Goal: Task Accomplishment & Management: Manage account settings

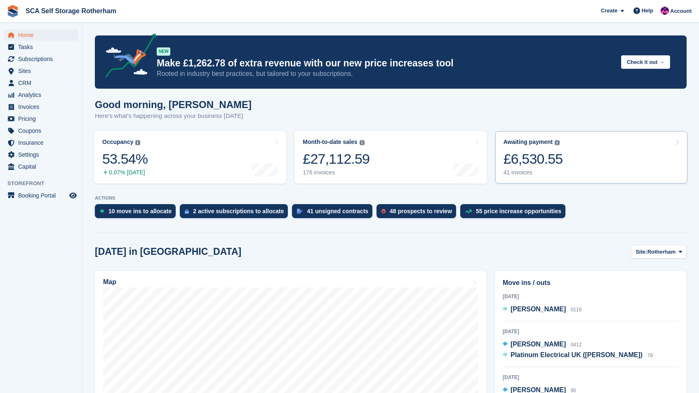
click at [576, 137] on link "Awaiting payment The total outstanding balance on all open invoices. £6,530.55 …" at bounding box center [591, 157] width 192 height 52
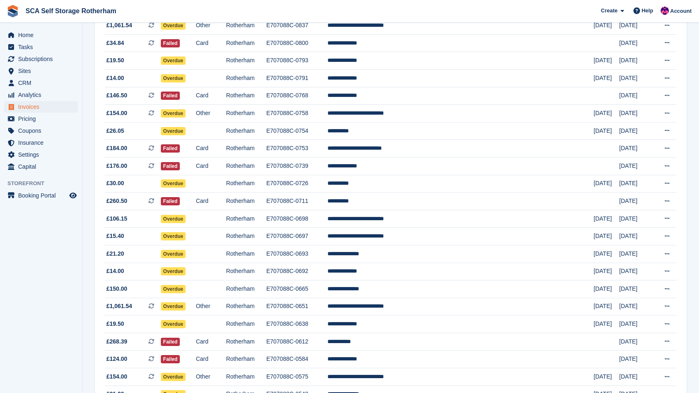
scroll to position [506, 0]
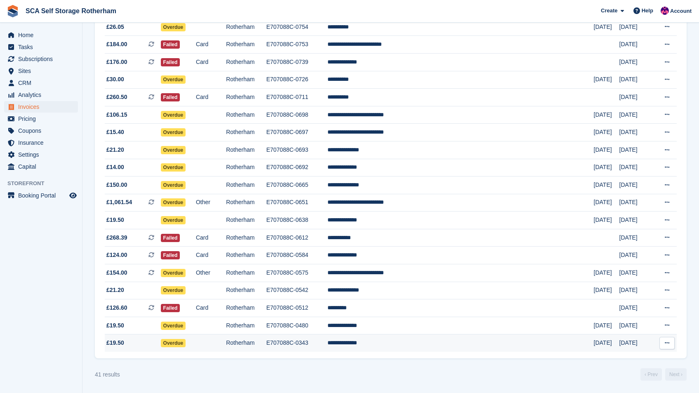
click at [429, 338] on td "**********" at bounding box center [460, 342] width 266 height 17
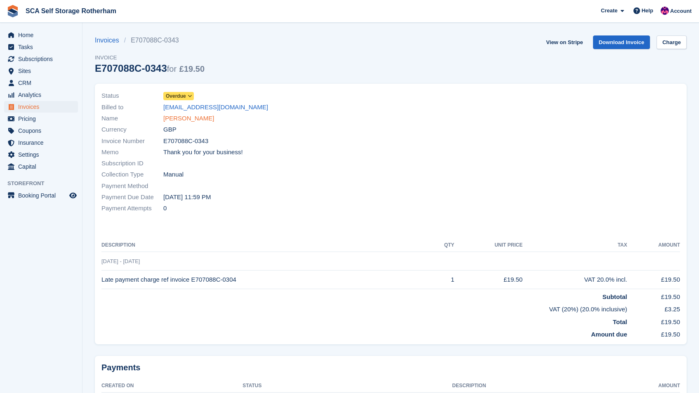
click at [193, 121] on link "Jordan Shelton" at bounding box center [188, 118] width 51 height 9
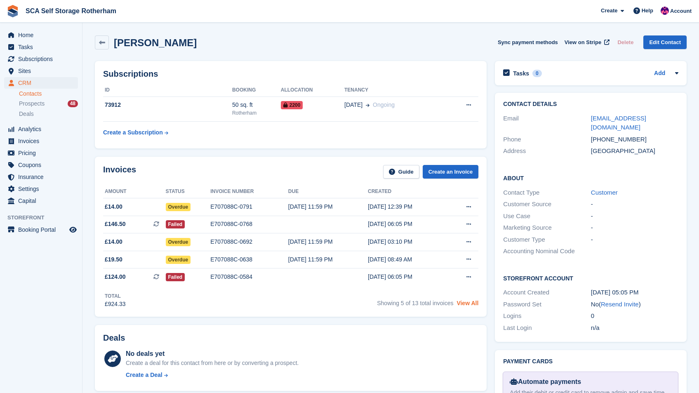
click at [463, 303] on link "View All" at bounding box center [467, 303] width 22 height 7
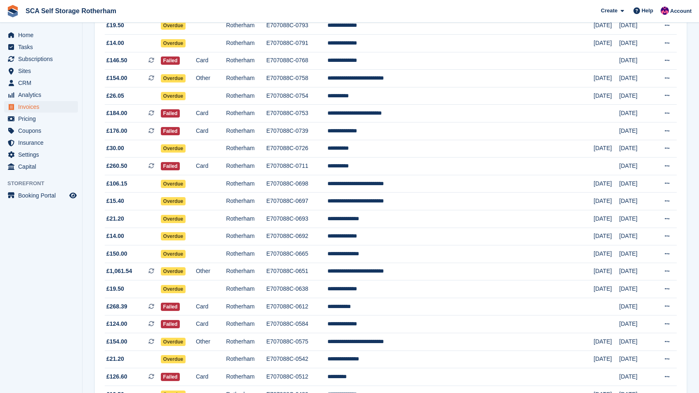
scroll to position [436, 0]
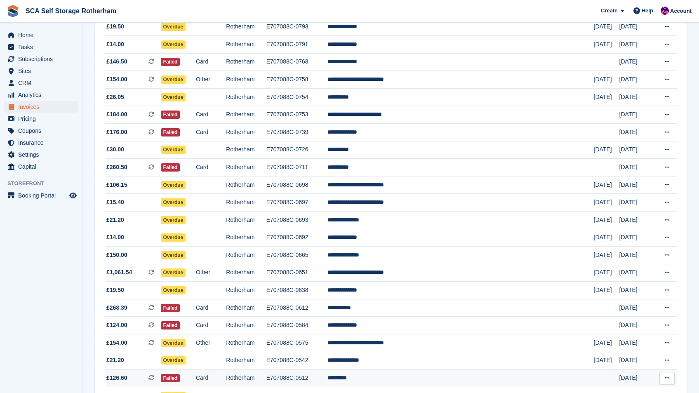
click at [404, 374] on td "*********" at bounding box center [460, 378] width 266 height 18
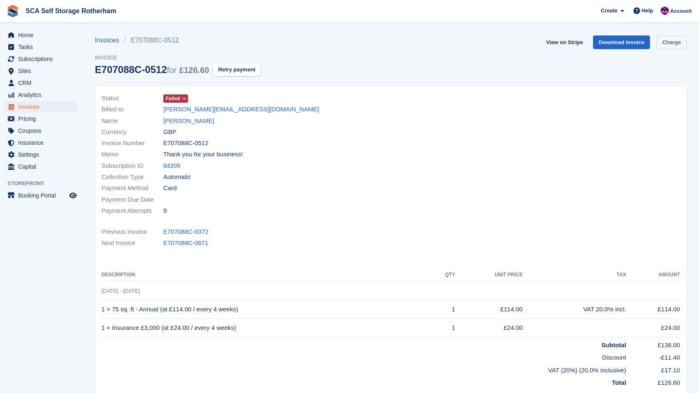
click at [665, 46] on link "Charge" at bounding box center [671, 42] width 30 height 14
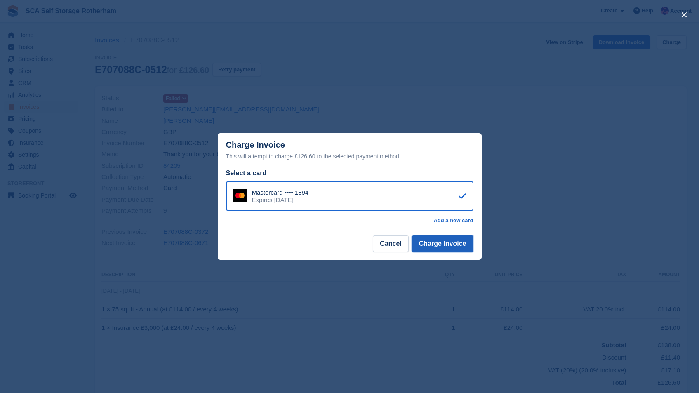
click at [447, 247] on button "Charge Invoice" at bounding box center [442, 243] width 61 height 16
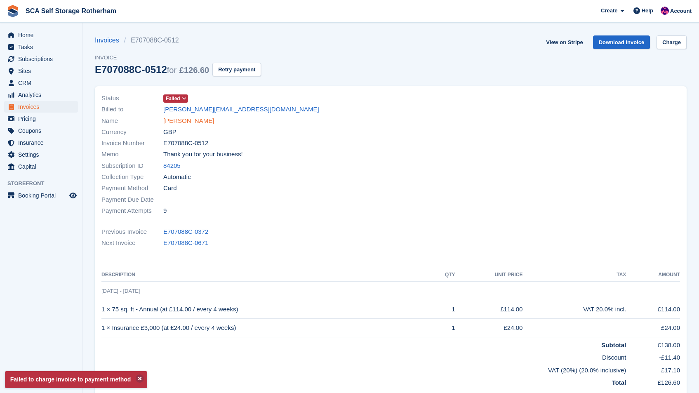
click at [190, 118] on link "Sam Utley" at bounding box center [188, 120] width 51 height 9
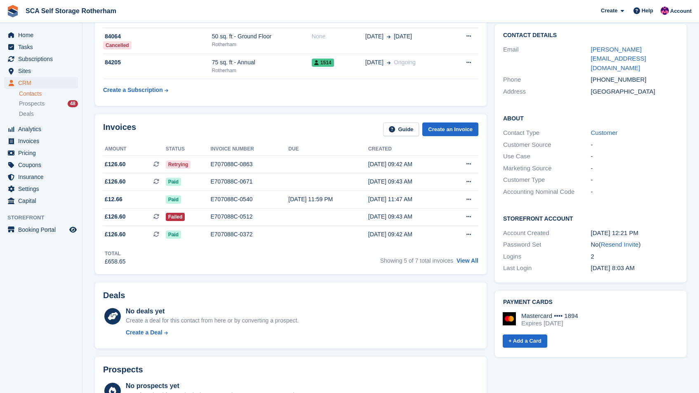
scroll to position [127, 0]
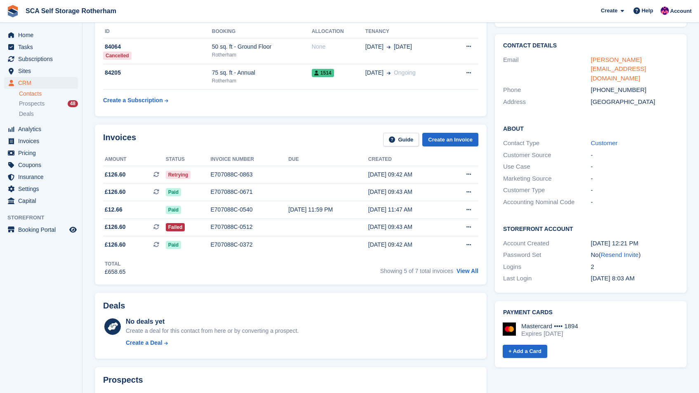
click at [630, 60] on link "sam@utleygroup.co.uk" at bounding box center [618, 69] width 55 height 26
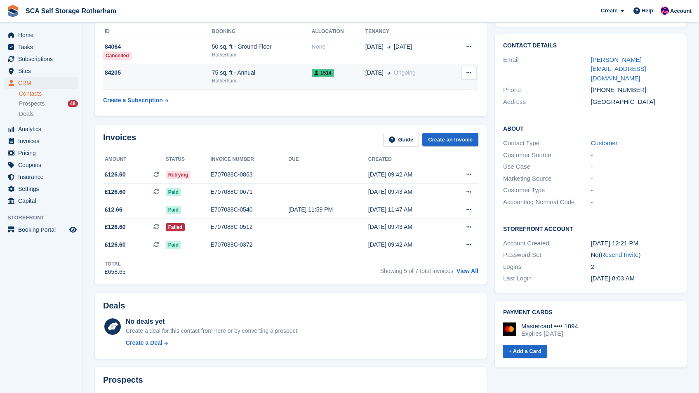
click at [433, 81] on td "02 May Ongoing" at bounding box center [407, 76] width 84 height 25
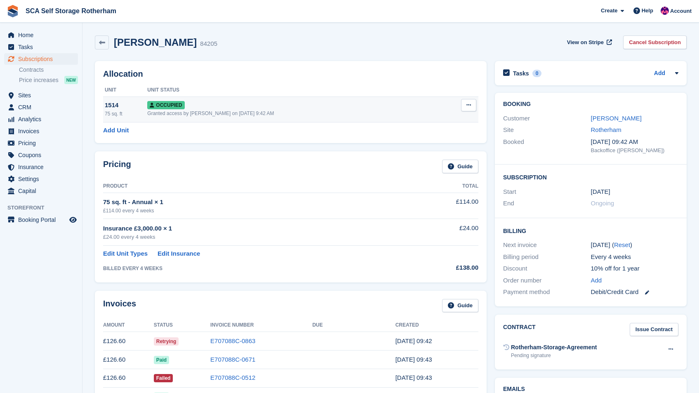
click at [468, 105] on icon at bounding box center [468, 104] width 5 height 5
click at [436, 118] on p "Overlock" at bounding box center [437, 121] width 72 height 11
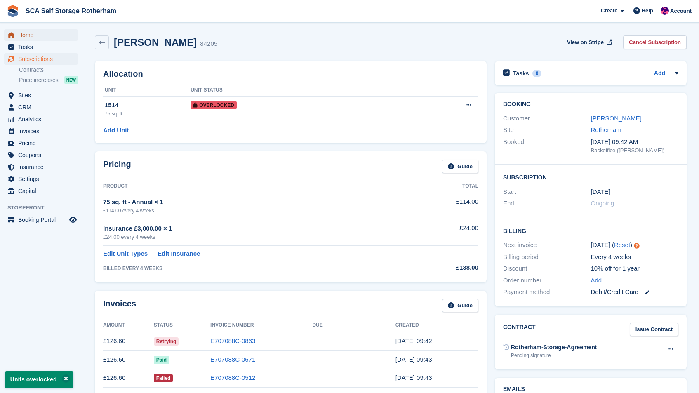
click at [43, 31] on span "Home" at bounding box center [42, 35] width 49 height 12
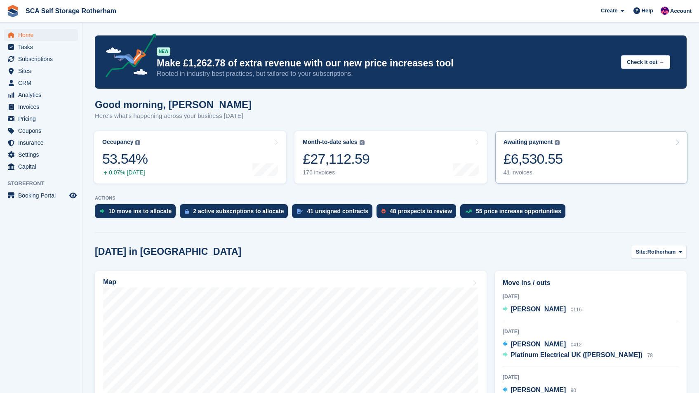
click at [583, 168] on link "Awaiting payment The total outstanding balance on all open invoices. £6,530.55 …" at bounding box center [591, 157] width 192 height 52
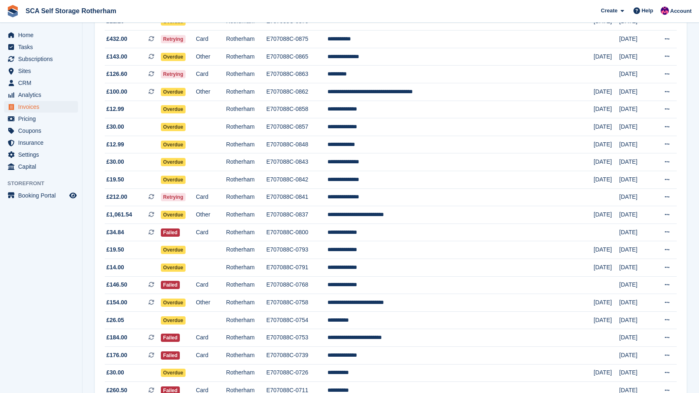
scroll to position [212, 0]
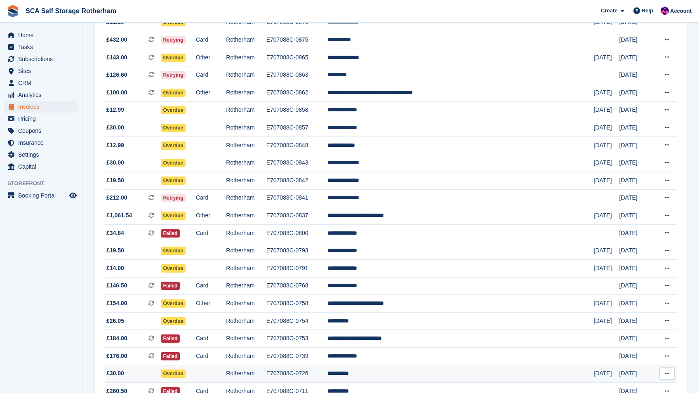
click at [327, 372] on td "E707088C-0726" at bounding box center [296, 374] width 61 height 18
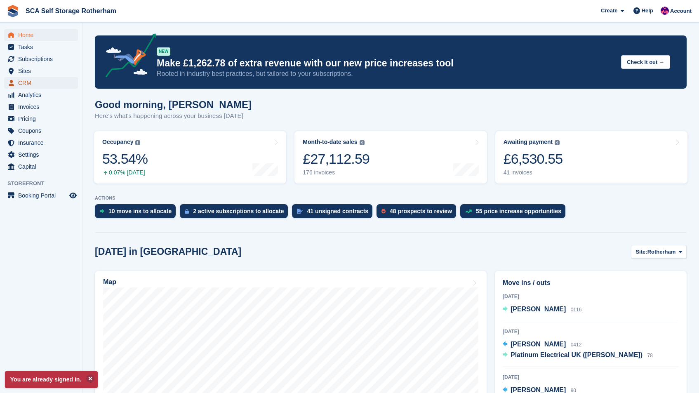
click at [30, 77] on span "CRM" at bounding box center [42, 83] width 49 height 12
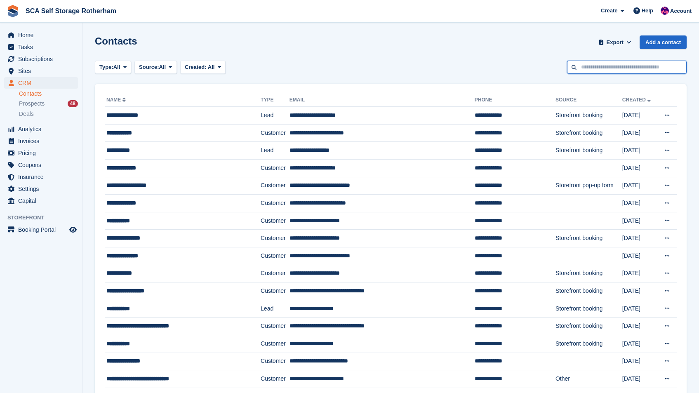
click at [609, 65] on input "text" at bounding box center [627, 68] width 120 height 14
type input "******"
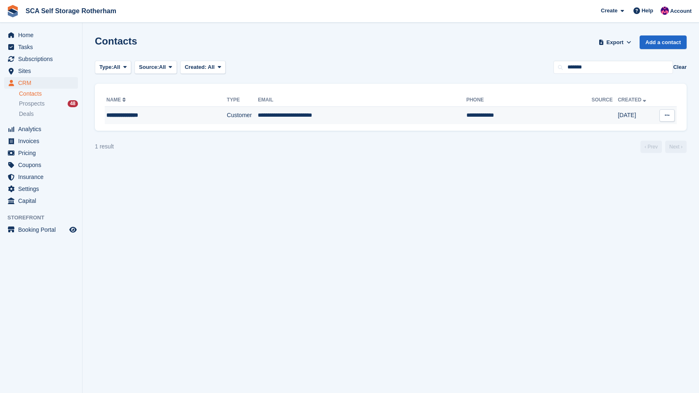
click at [372, 123] on td "**********" at bounding box center [362, 115] width 208 height 17
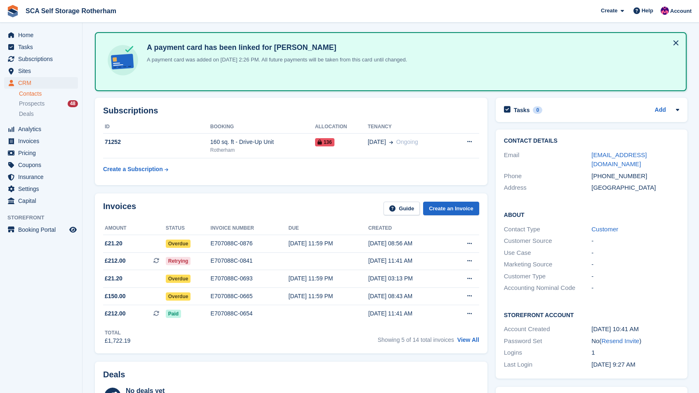
scroll to position [11, 0]
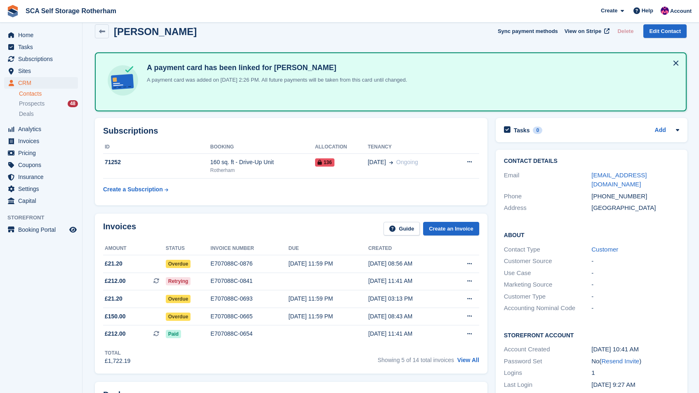
click at [39, 92] on link "Contacts" at bounding box center [48, 94] width 59 height 8
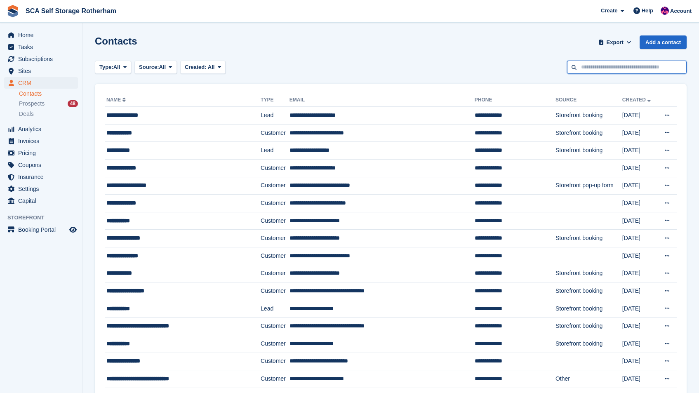
click at [614, 71] on input "text" at bounding box center [627, 68] width 120 height 14
type input "*****"
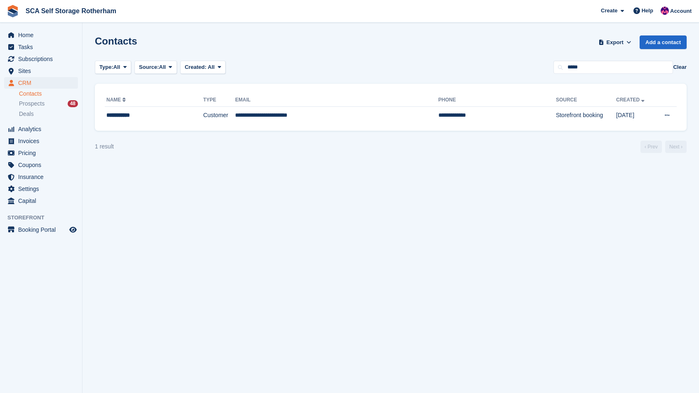
click at [291, 130] on section "Contacts Export Export Contacts Export a CSV of all Contacts which match the cu…" at bounding box center [390, 196] width 616 height 393
click at [305, 120] on td "**********" at bounding box center [336, 115] width 203 height 17
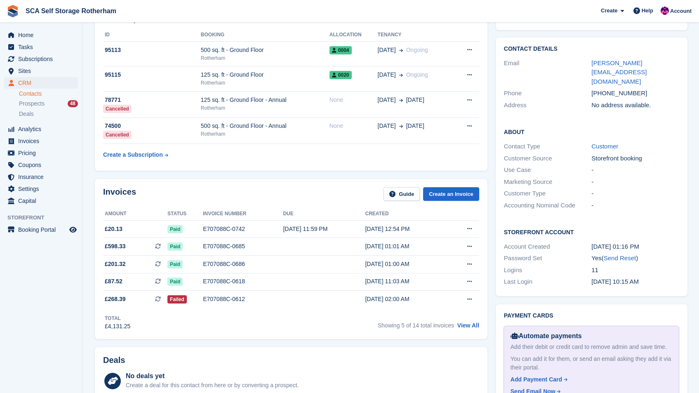
scroll to position [135, 0]
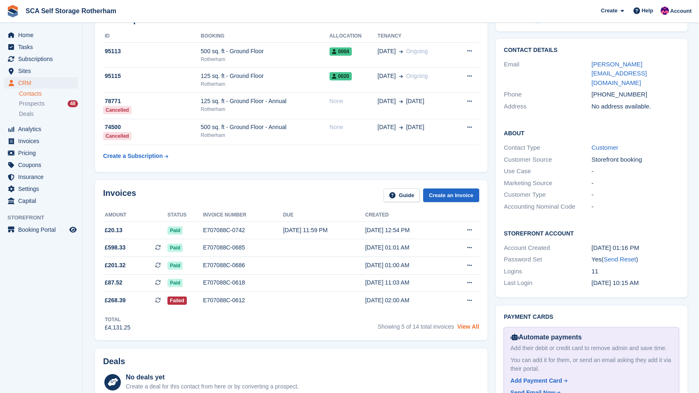
click at [471, 326] on link "View All" at bounding box center [468, 326] width 22 height 7
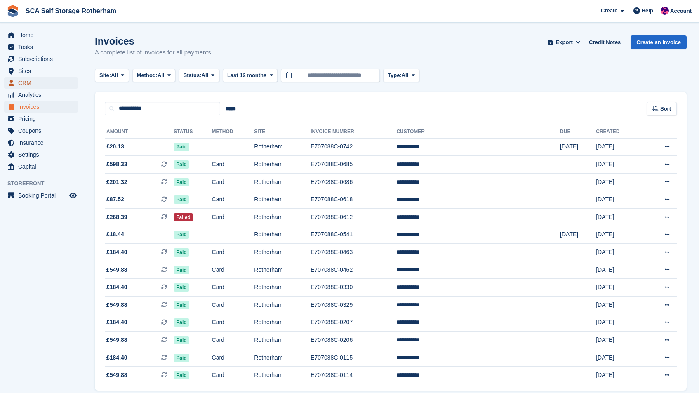
click at [26, 82] on span "CRM" at bounding box center [42, 83] width 49 height 12
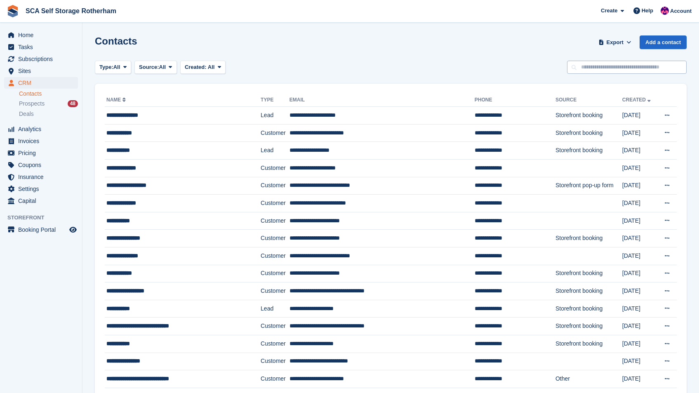
click at [633, 64] on input "text" at bounding box center [627, 68] width 120 height 14
type input "*****"
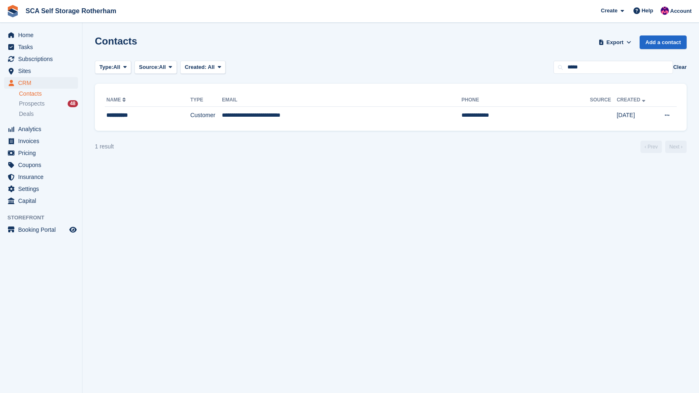
click at [590, 106] on th "Source" at bounding box center [603, 100] width 27 height 13
click at [590, 112] on td at bounding box center [603, 115] width 27 height 17
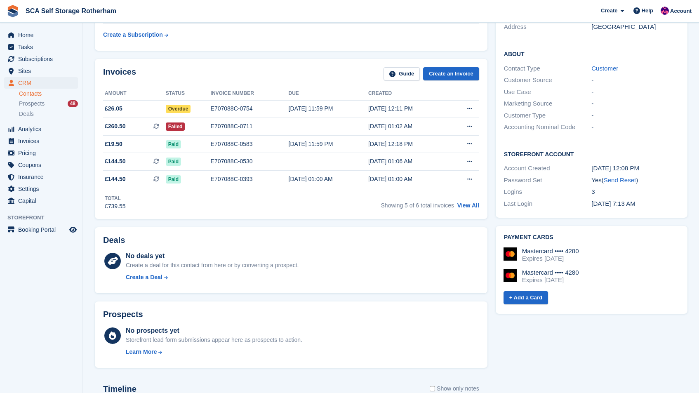
scroll to position [186, 0]
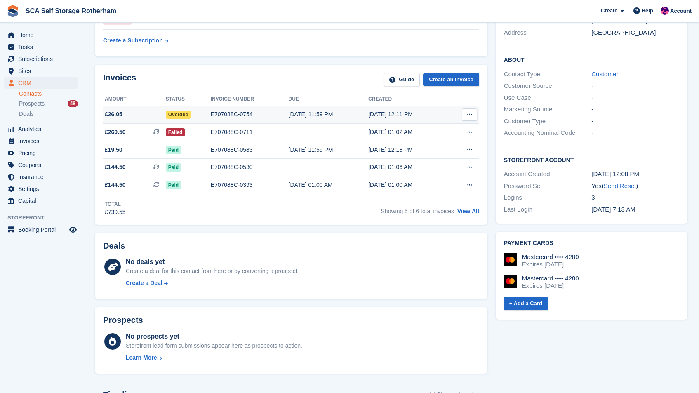
click at [362, 110] on div "07 Aug, 11:59 PM" at bounding box center [329, 114] width 80 height 9
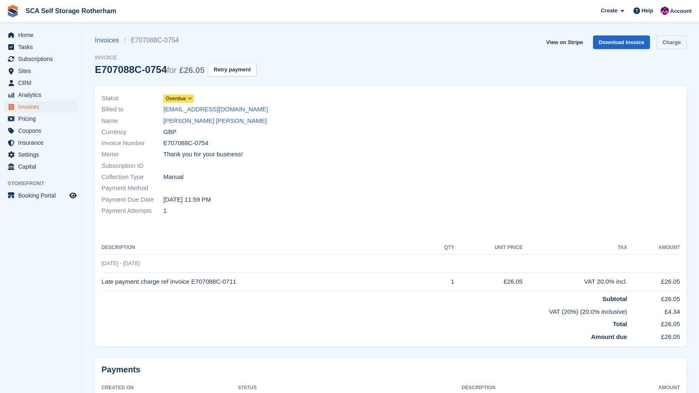
click at [672, 39] on link "Charge" at bounding box center [671, 42] width 30 height 14
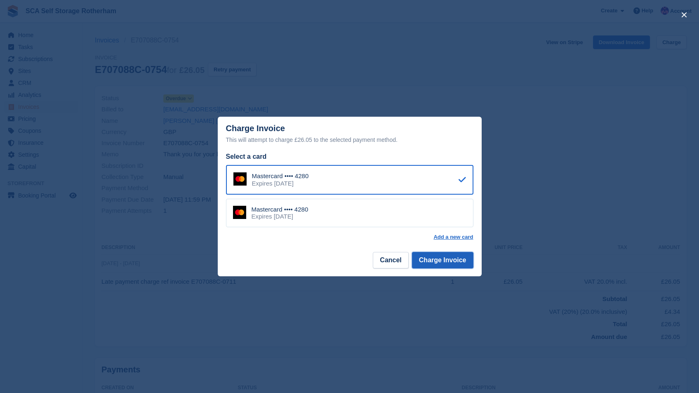
click at [456, 258] on button "Charge Invoice" at bounding box center [442, 260] width 61 height 16
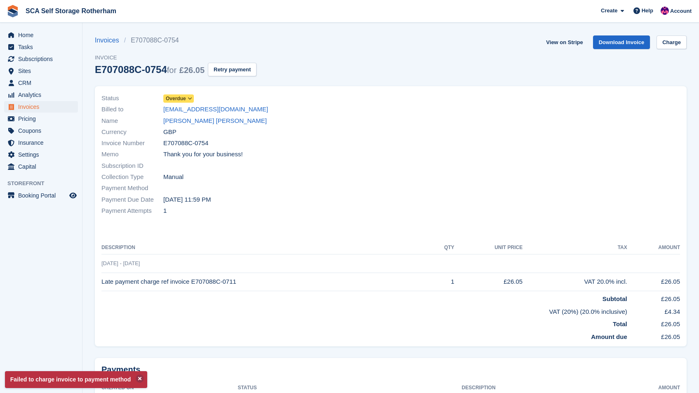
click at [186, 120] on link "[PERSON_NAME] [PERSON_NAME]" at bounding box center [214, 120] width 103 height 9
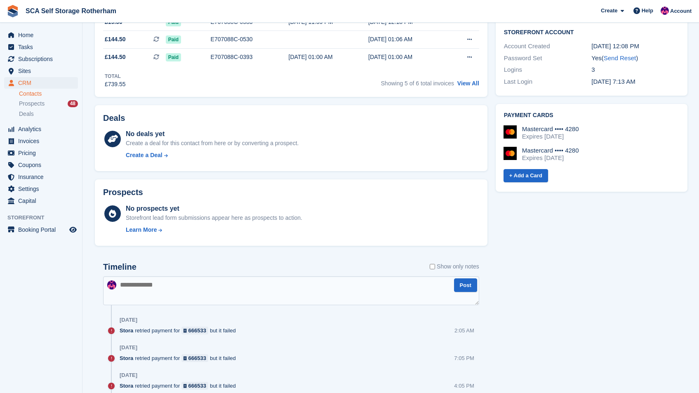
scroll to position [336, 0]
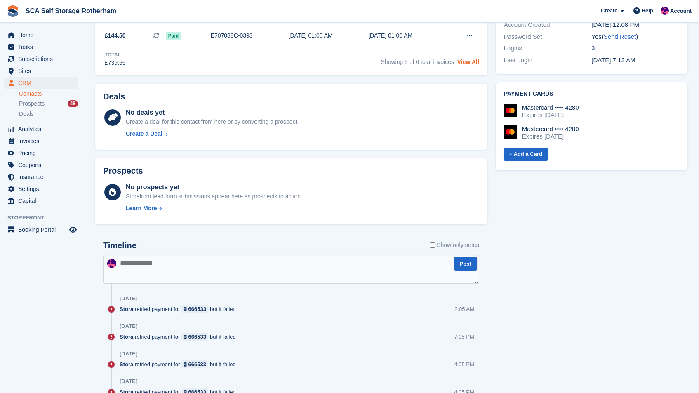
click at [472, 62] on link "View All" at bounding box center [468, 62] width 22 height 7
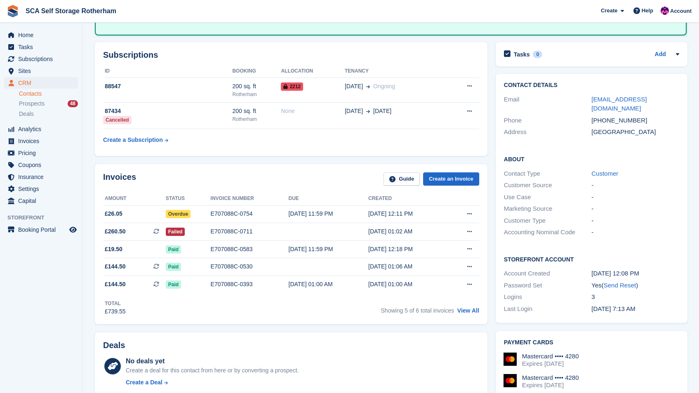
scroll to position [110, 0]
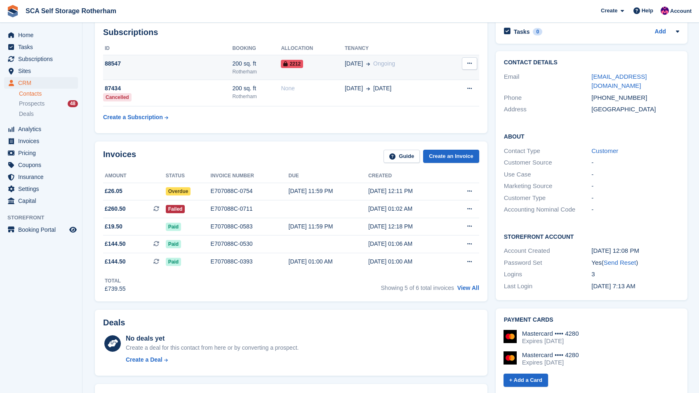
click at [369, 59] on span at bounding box center [366, 63] width 7 height 9
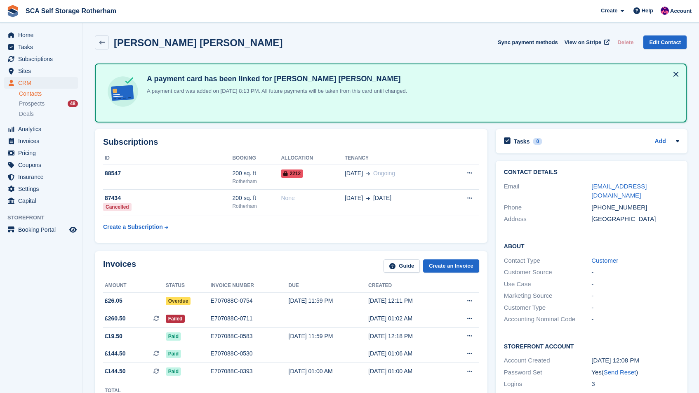
scroll to position [126, 0]
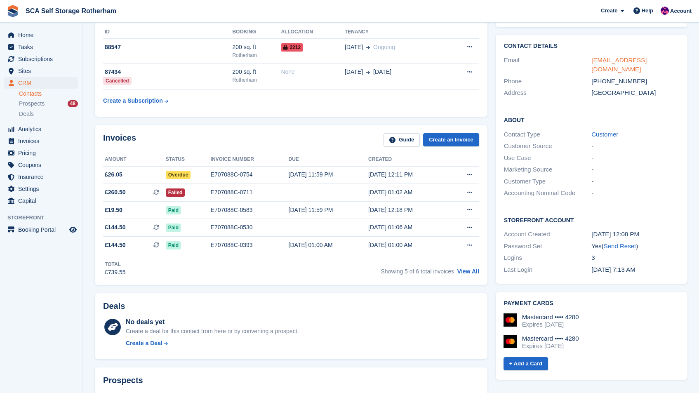
click at [638, 62] on link "martinssconsultant@gmail.com" at bounding box center [618, 64] width 55 height 16
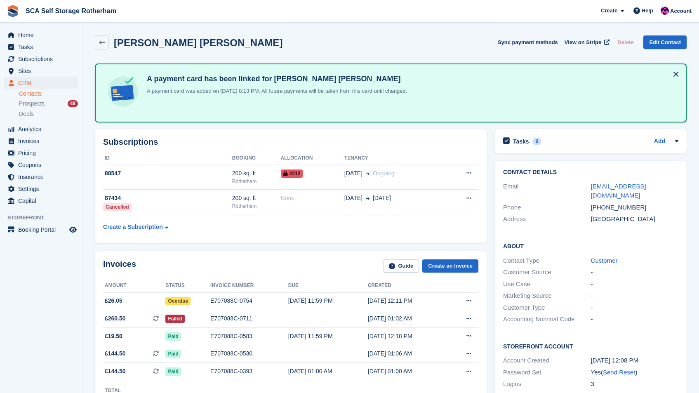
scroll to position [186, 0]
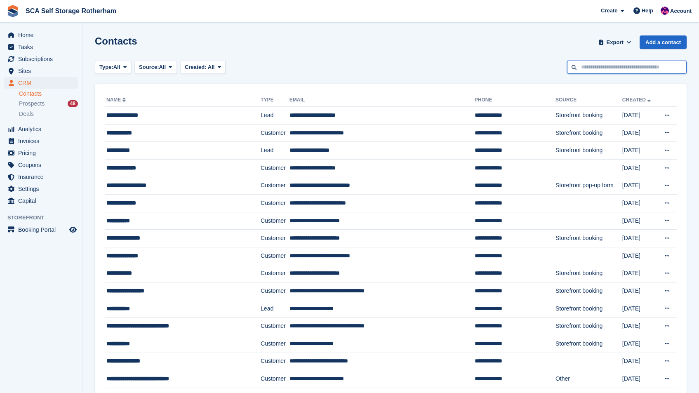
click at [630, 67] on input "text" at bounding box center [627, 68] width 120 height 14
type input "*******"
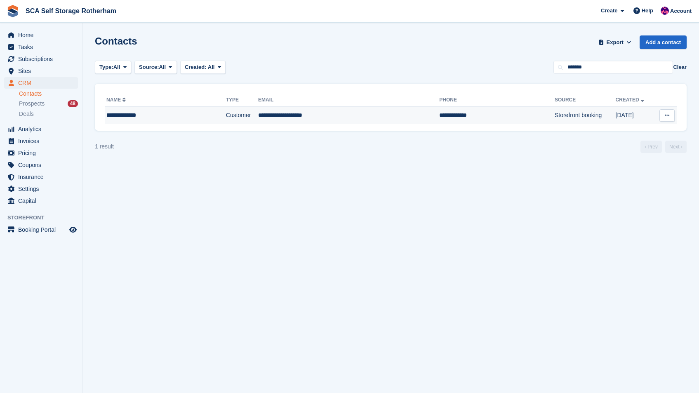
click at [228, 122] on td "Customer" at bounding box center [242, 115] width 32 height 17
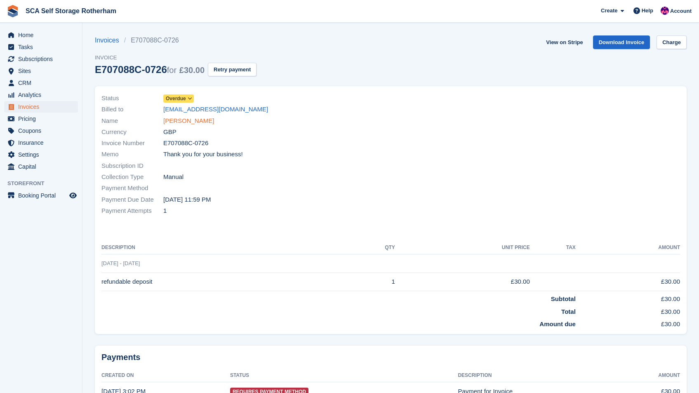
click at [187, 123] on link "[PERSON_NAME]" at bounding box center [188, 120] width 51 height 9
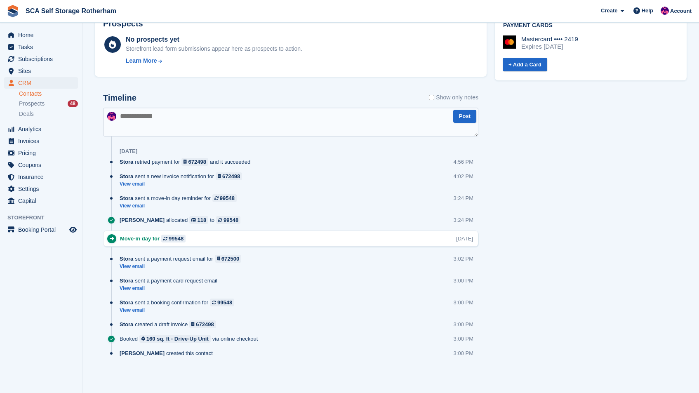
scroll to position [76, 0]
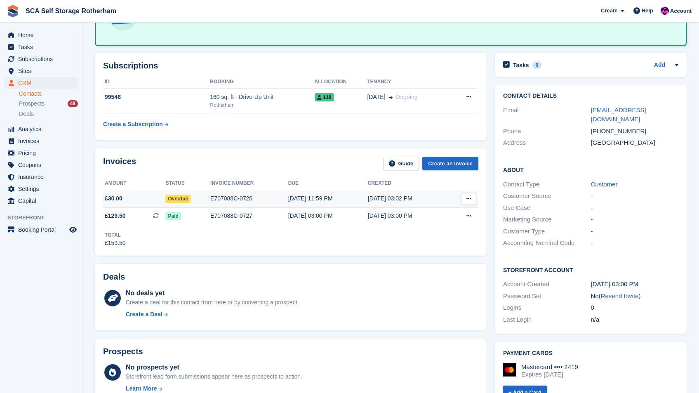
click at [399, 195] on div "01 Aug, 03:02 PM" at bounding box center [408, 198] width 80 height 9
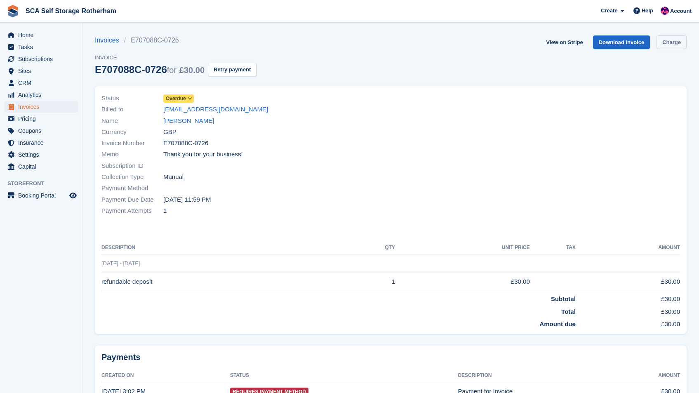
click at [676, 41] on link "Charge" at bounding box center [671, 42] width 30 height 14
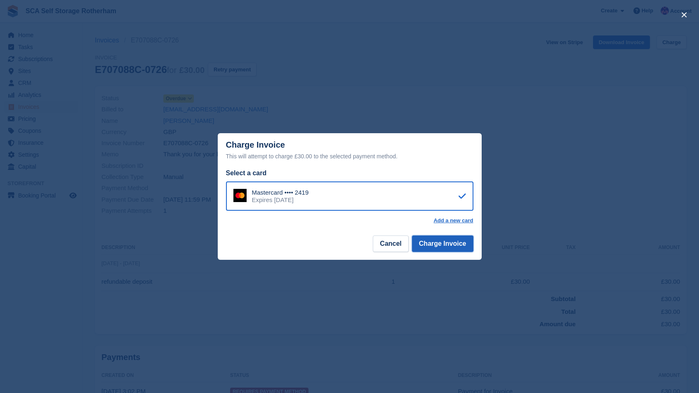
drag, startPoint x: 447, startPoint y: 236, endPoint x: 447, endPoint y: 240, distance: 4.6
click at [447, 237] on button "Charge Invoice" at bounding box center [442, 243] width 61 height 16
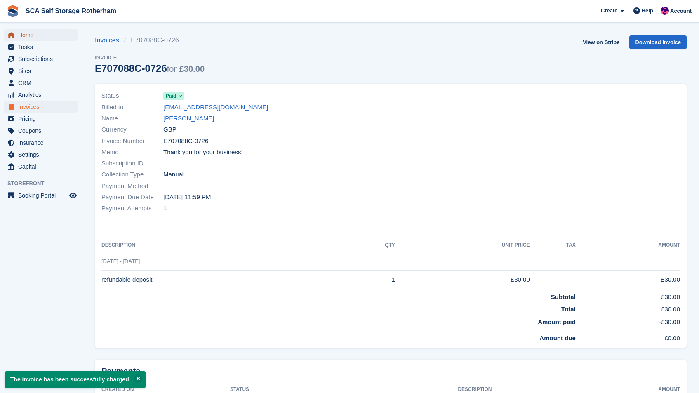
click at [27, 34] on span "Home" at bounding box center [42, 35] width 49 height 12
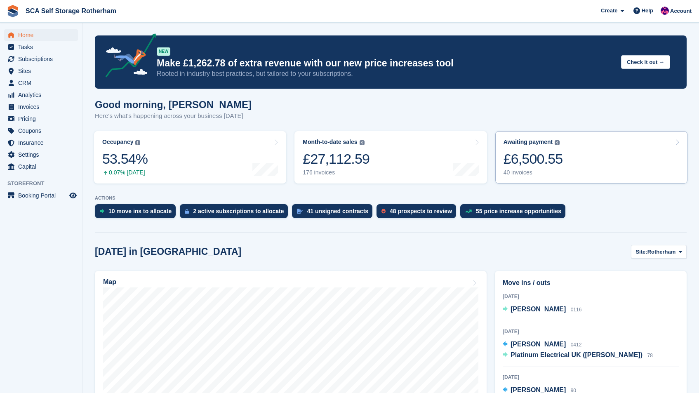
click at [595, 170] on link "Awaiting payment The total outstanding balance on all open invoices. £6,500.55 …" at bounding box center [591, 157] width 192 height 52
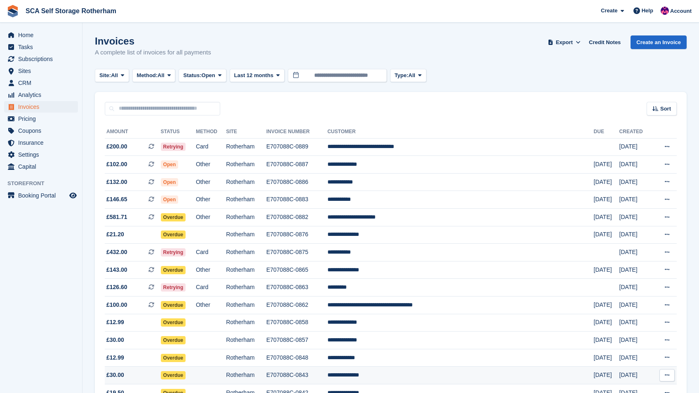
click at [408, 380] on td "**********" at bounding box center [460, 376] width 266 height 18
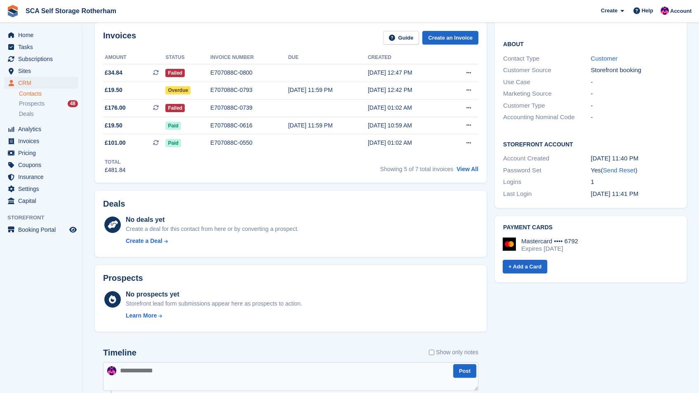
scroll to position [86, 0]
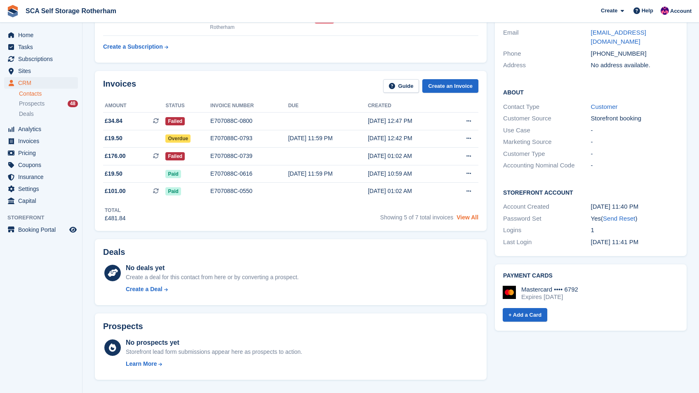
click at [463, 217] on link "View All" at bounding box center [467, 217] width 22 height 7
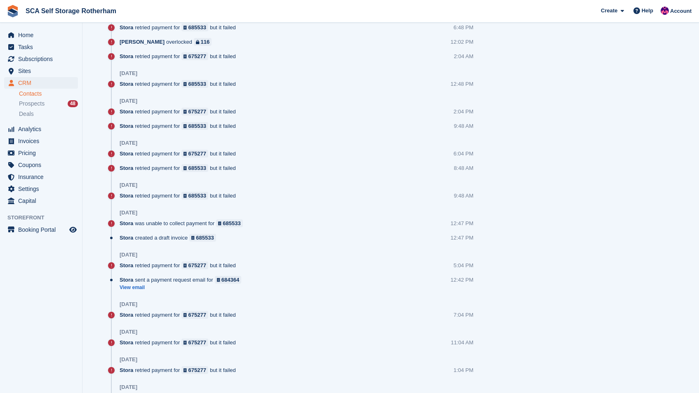
scroll to position [8, 0]
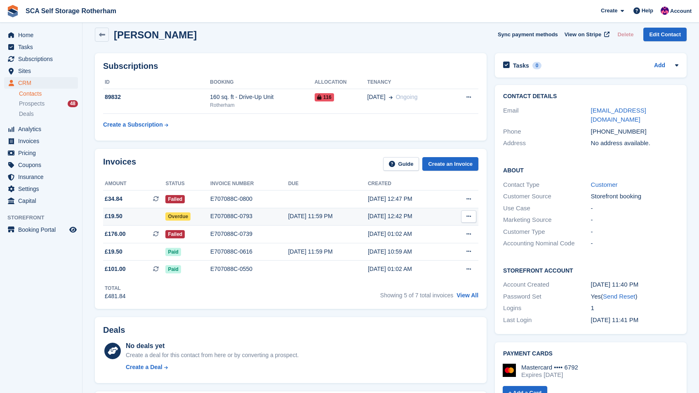
click at [407, 217] on div "11 Aug, 12:42 PM" at bounding box center [408, 216] width 80 height 9
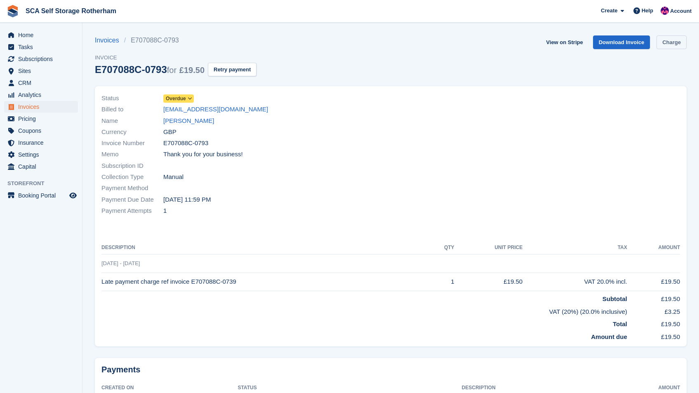
drag, startPoint x: 668, startPoint y: 43, endPoint x: 595, endPoint y: 95, distance: 89.6
click at [668, 43] on link "Charge" at bounding box center [671, 42] width 30 height 14
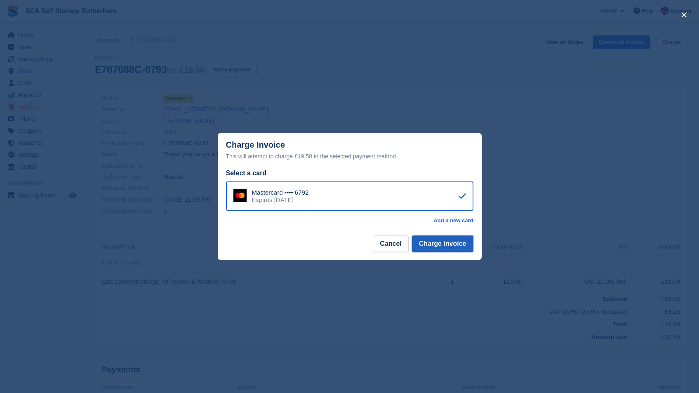
click at [450, 237] on button "Charge Invoice" at bounding box center [442, 243] width 61 height 16
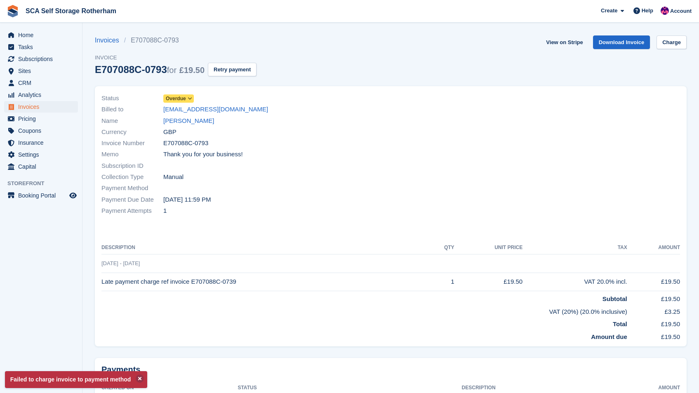
click at [200, 122] on link "Shaazab Shukar" at bounding box center [188, 120] width 51 height 9
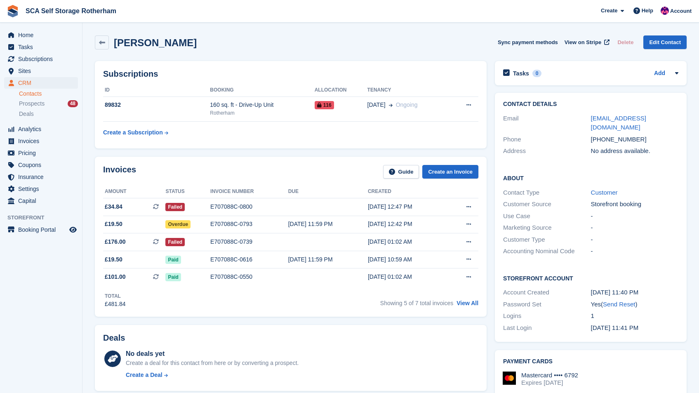
click at [34, 94] on link "Contacts" at bounding box center [48, 94] width 59 height 8
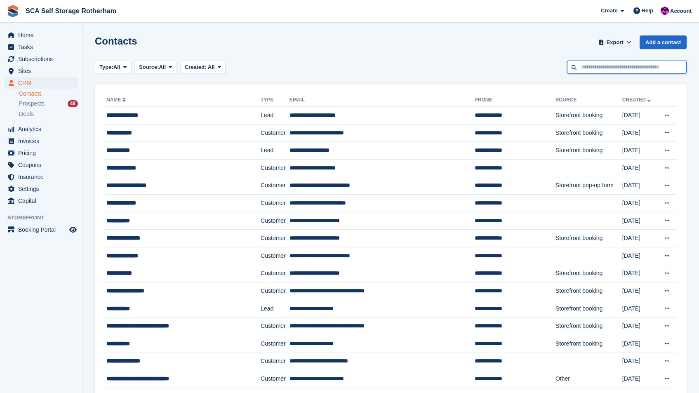
click at [609, 70] on input "text" at bounding box center [627, 68] width 120 height 14
type input "***"
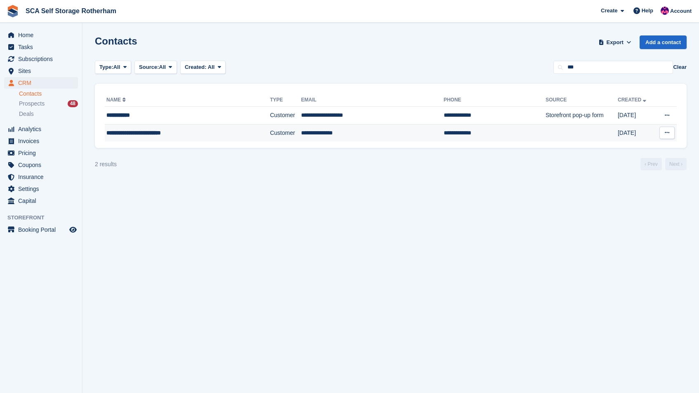
click at [383, 133] on td "**********" at bounding box center [372, 132] width 143 height 17
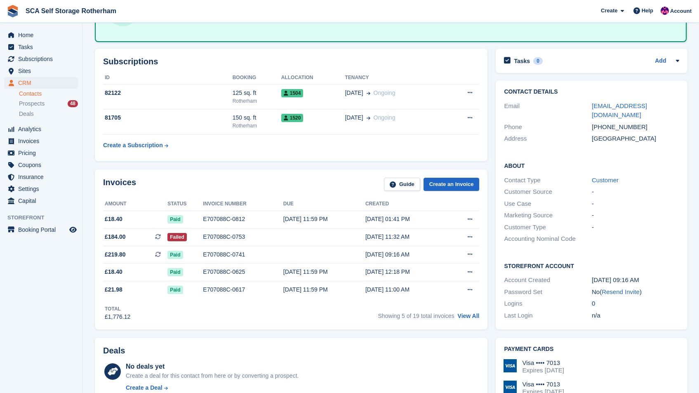
scroll to position [78, 0]
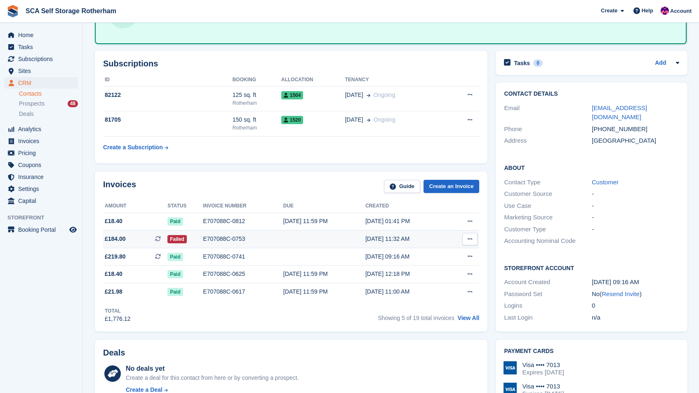
click at [462, 237] on button at bounding box center [469, 239] width 15 height 12
click at [430, 265] on p "View on Stripe" at bounding box center [438, 267] width 72 height 13
click at [29, 94] on link "Contacts" at bounding box center [48, 94] width 59 height 8
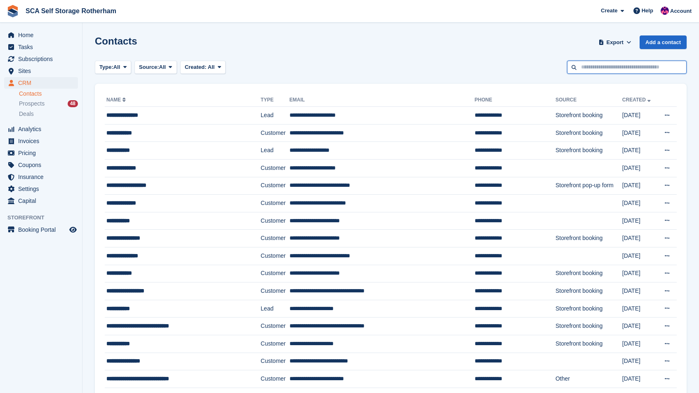
click at [625, 71] on input "text" at bounding box center [627, 68] width 120 height 14
type input "*******"
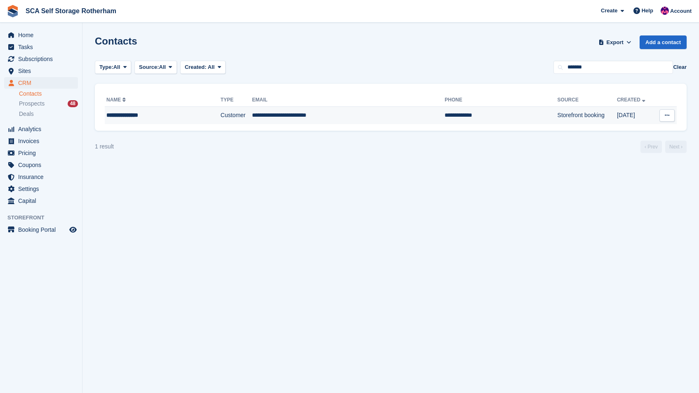
click at [257, 121] on td "**********" at bounding box center [348, 115] width 193 height 17
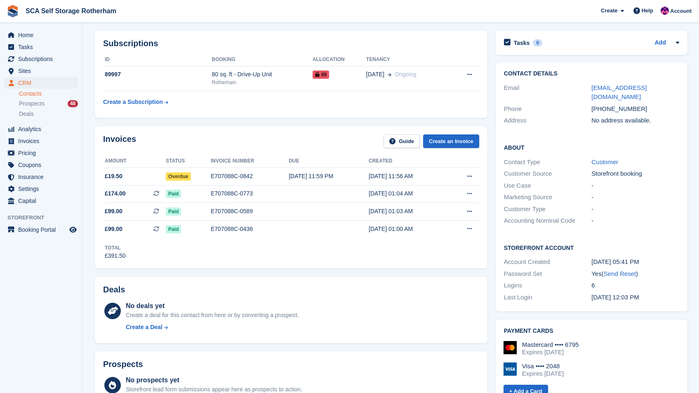
scroll to position [28, 0]
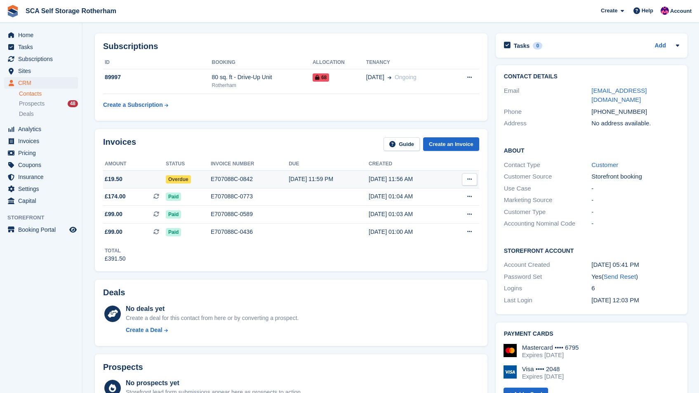
click at [276, 181] on div "E707088C-0842" at bounding box center [250, 179] width 78 height 9
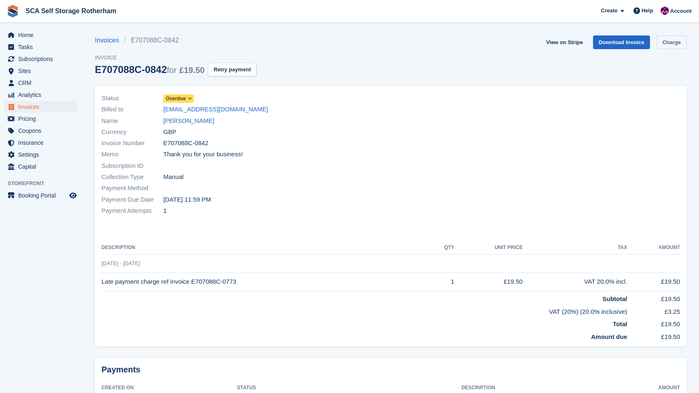
click at [657, 43] on link "Charge" at bounding box center [671, 42] width 30 height 14
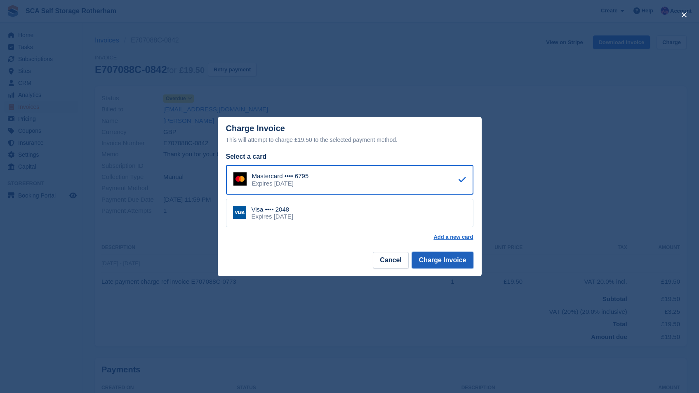
click at [438, 264] on button "Charge Invoice" at bounding box center [442, 260] width 61 height 16
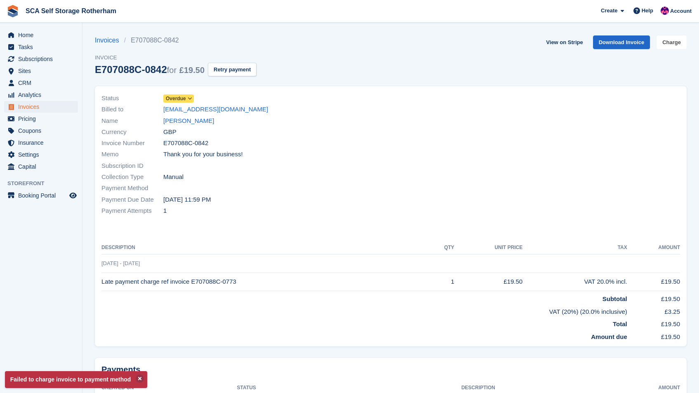
click at [667, 42] on link "Charge" at bounding box center [671, 42] width 30 height 14
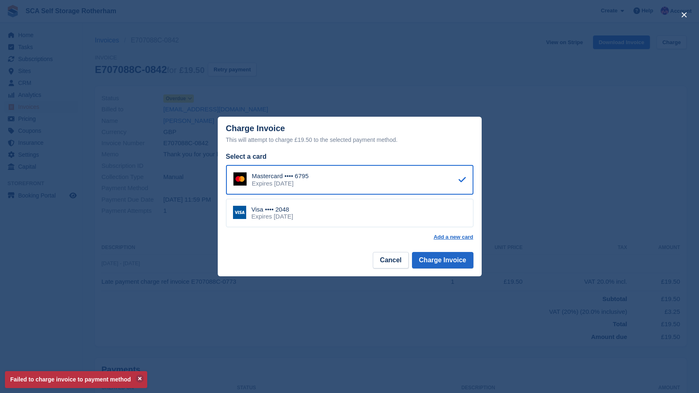
click at [366, 223] on div "Visa •••• 2048 Expires March 2028" at bounding box center [349, 213] width 247 height 29
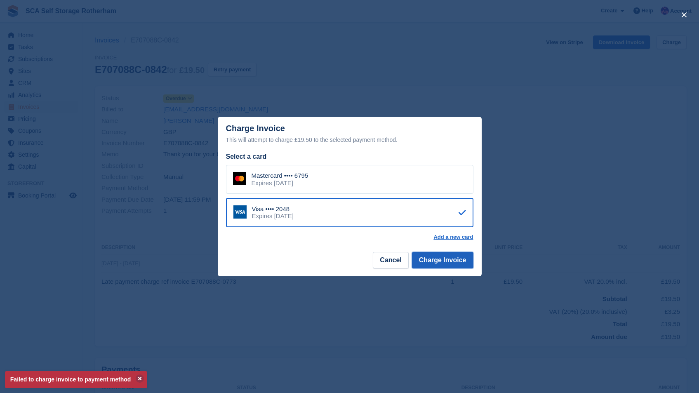
click at [449, 258] on button "Charge Invoice" at bounding box center [442, 260] width 61 height 16
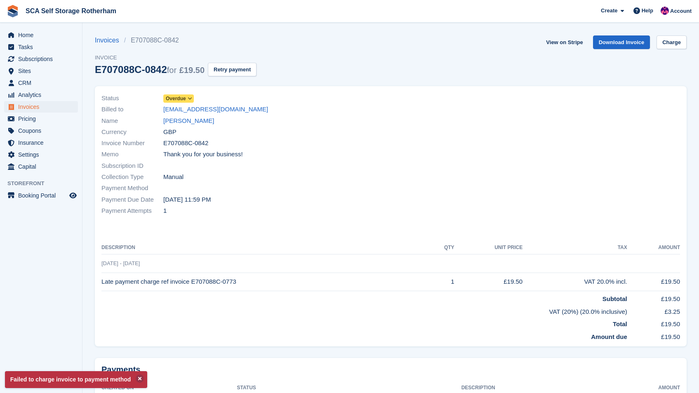
click at [187, 119] on link "Bradley Wheeler" at bounding box center [188, 120] width 51 height 9
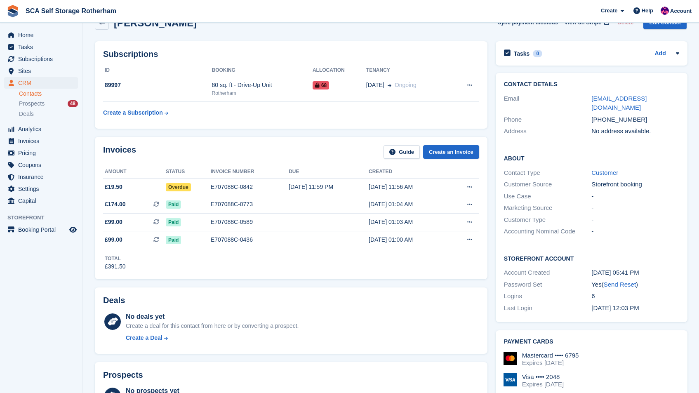
scroll to position [19, 0]
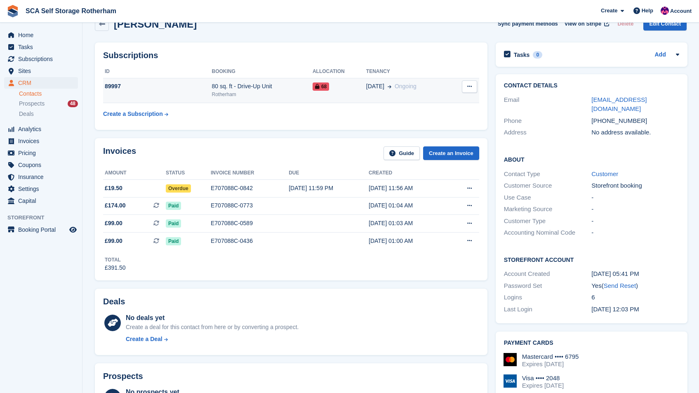
click at [413, 96] on td "14 Jun Ongoing" at bounding box center [408, 90] width 84 height 25
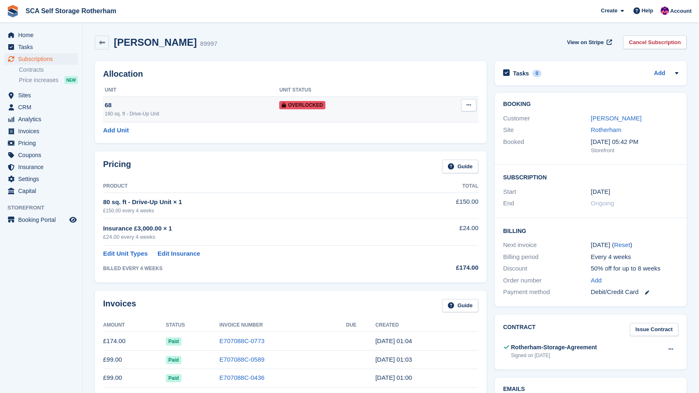
click at [468, 102] on button at bounding box center [468, 105] width 15 height 12
click at [443, 126] on p "Remove Overlock" at bounding box center [437, 121] width 72 height 11
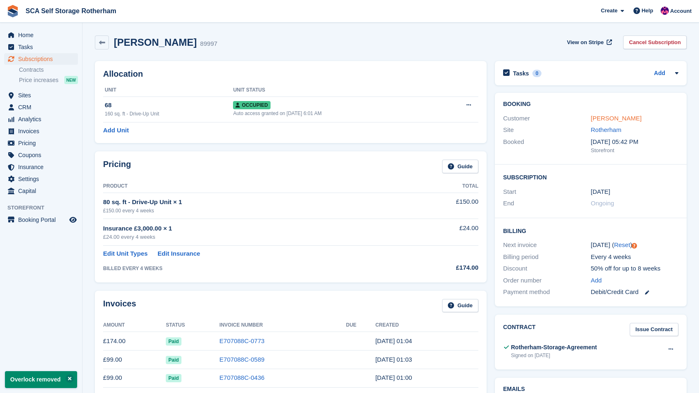
click at [620, 116] on link "Bradley Wheeler" at bounding box center [616, 118] width 51 height 7
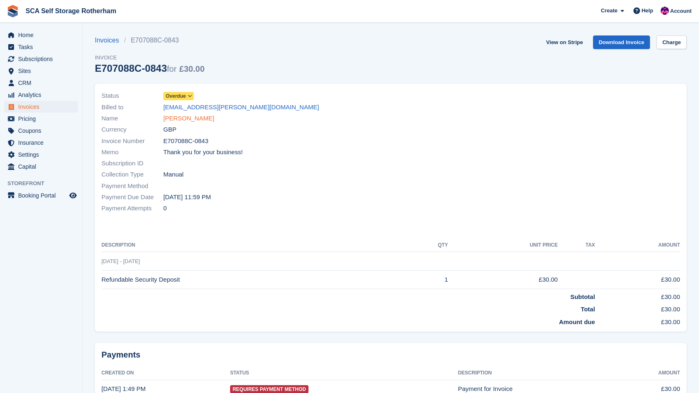
click at [200, 116] on link "[PERSON_NAME]" at bounding box center [188, 118] width 51 height 9
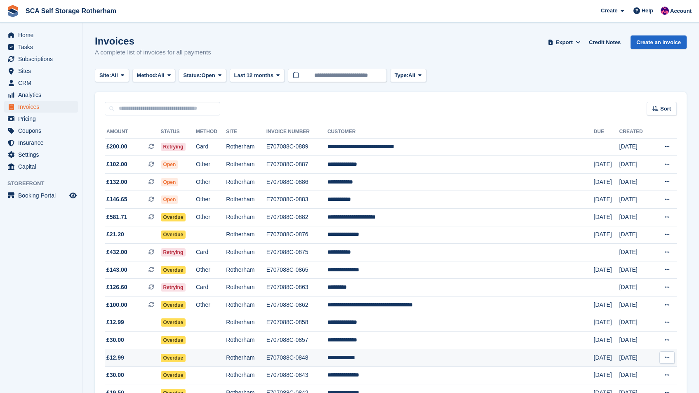
click at [404, 359] on td "**********" at bounding box center [460, 358] width 266 height 18
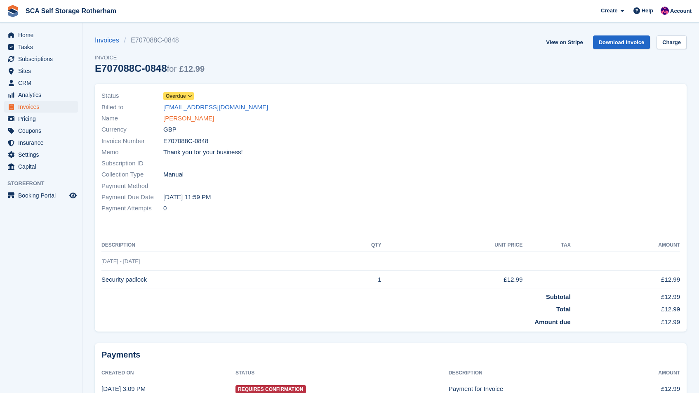
click at [183, 118] on link "Madeha Sajjad" at bounding box center [188, 118] width 51 height 9
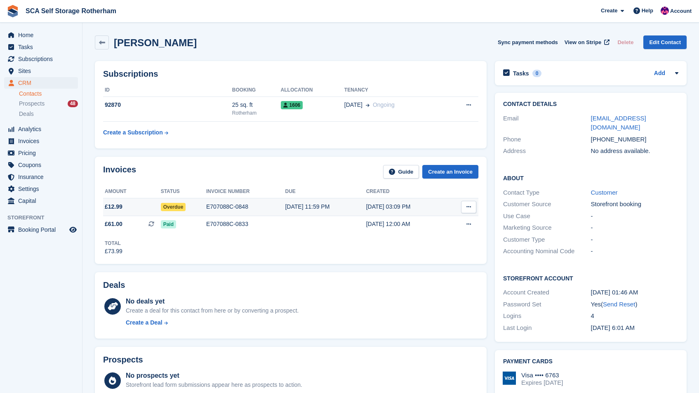
click at [393, 200] on td "19 Aug, 03:09 PM" at bounding box center [406, 207] width 81 height 18
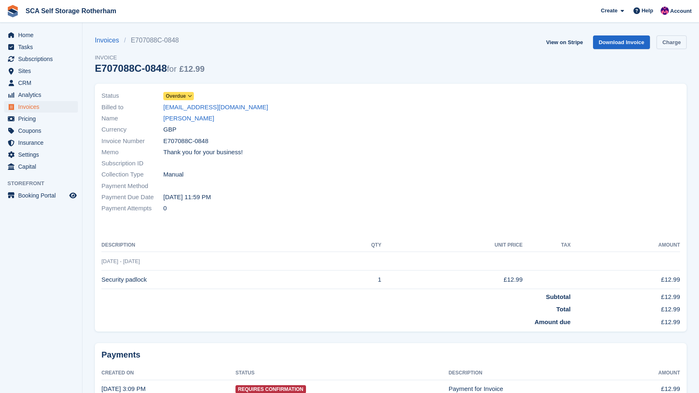
click at [662, 36] on link "Charge" at bounding box center [671, 42] width 30 height 14
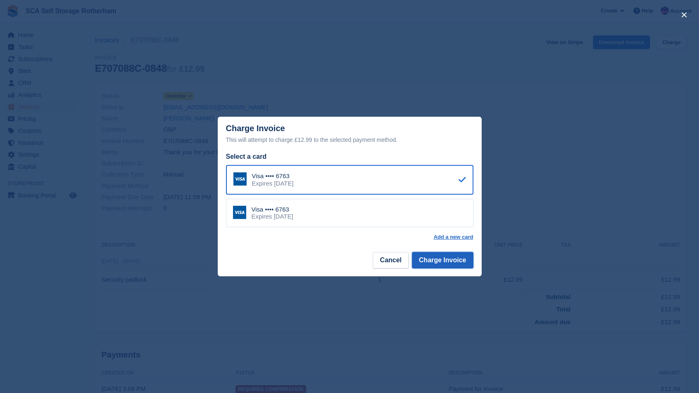
click at [430, 261] on button "Charge Invoice" at bounding box center [442, 260] width 61 height 16
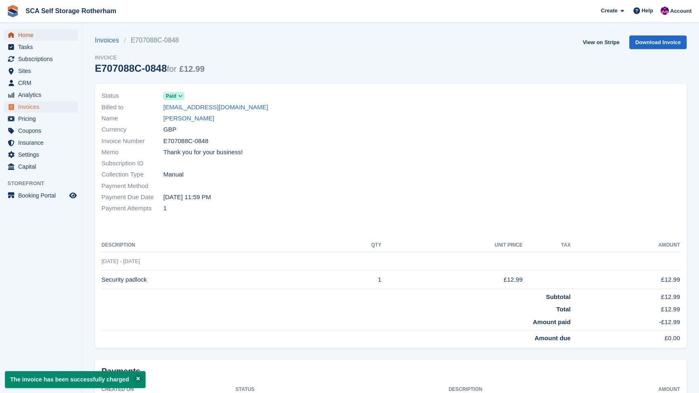
click at [27, 34] on span "Home" at bounding box center [42, 35] width 49 height 12
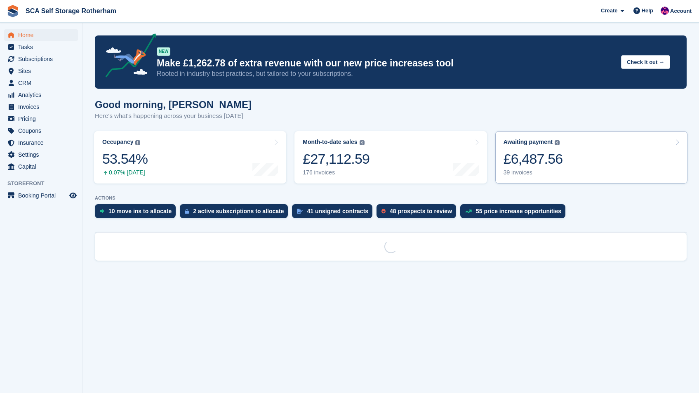
click at [622, 159] on link "Awaiting payment The total outstanding balance on all open invoices. £6,487.56 …" at bounding box center [591, 157] width 192 height 52
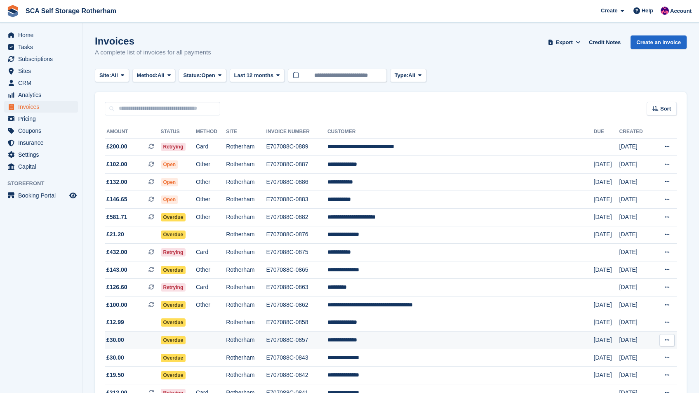
click at [420, 334] on td "**********" at bounding box center [460, 340] width 266 height 18
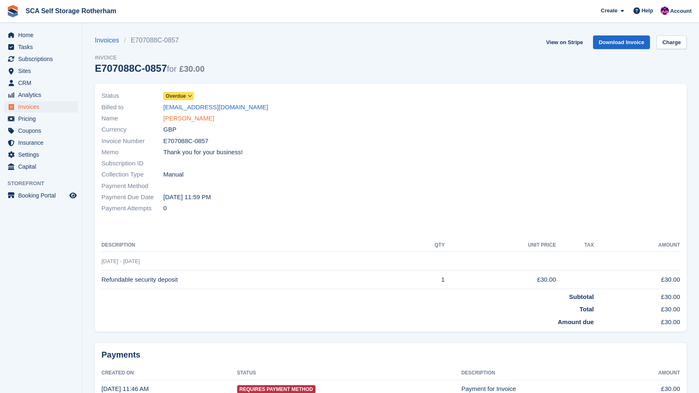
click at [185, 118] on link "[PERSON_NAME]" at bounding box center [188, 118] width 51 height 9
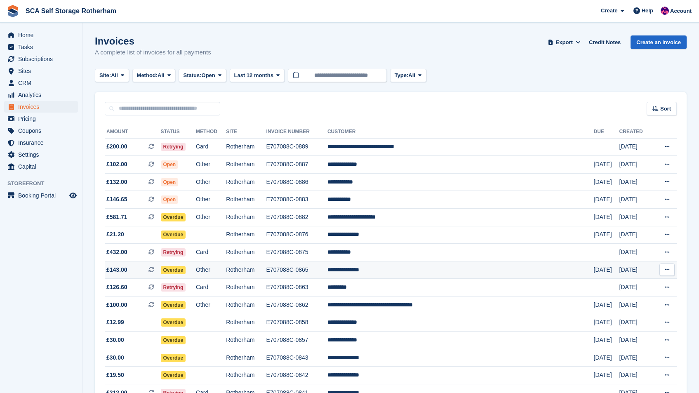
click at [327, 270] on td "E707088C-0865" at bounding box center [296, 270] width 61 height 18
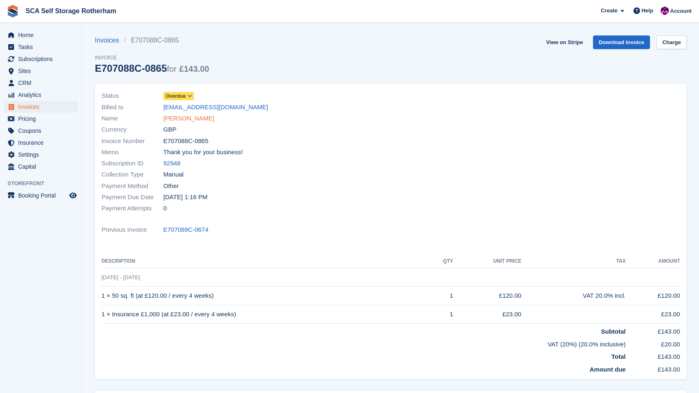
click at [172, 119] on link "[PERSON_NAME]" at bounding box center [188, 118] width 51 height 9
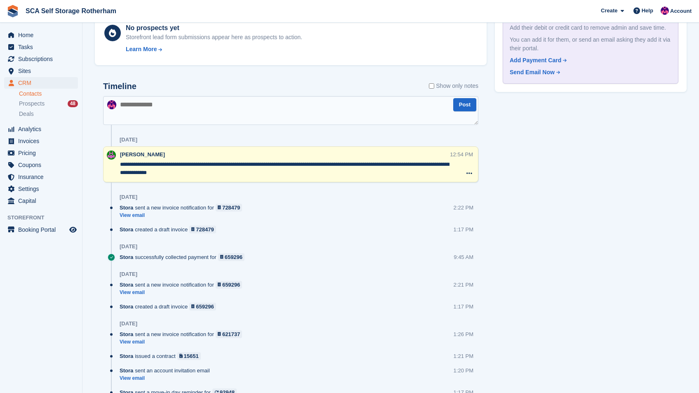
scroll to position [216, 0]
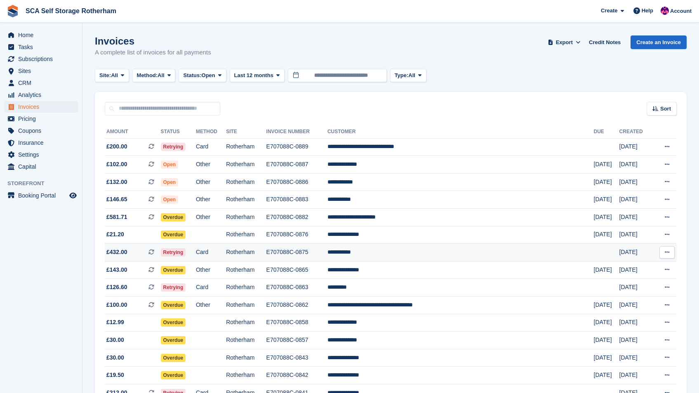
click at [327, 252] on td "E707088C-0875" at bounding box center [296, 253] width 61 height 18
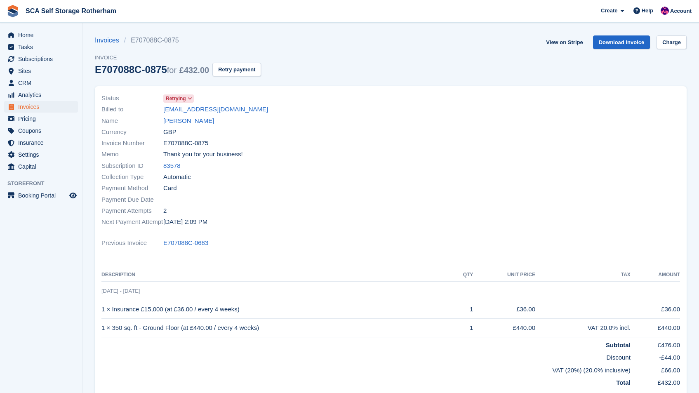
click at [184, 114] on div "Billed to [EMAIL_ADDRESS][DOMAIN_NAME]" at bounding box center [243, 109] width 284 height 11
click at [181, 119] on link "[PERSON_NAME]" at bounding box center [188, 120] width 51 height 9
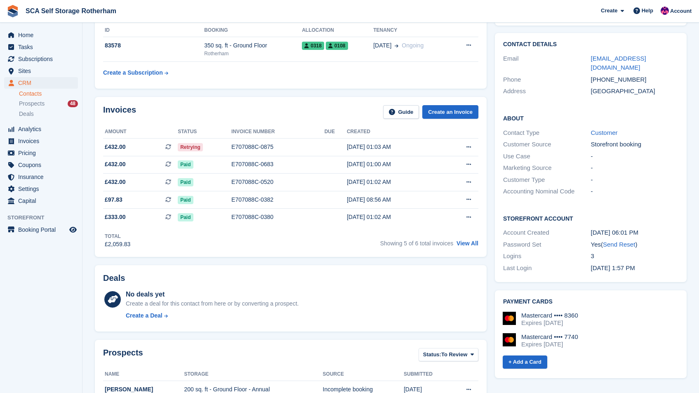
scroll to position [114, 0]
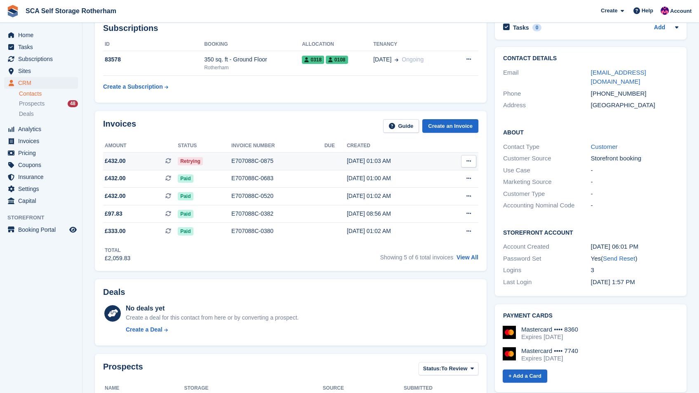
click at [368, 157] on div "25 Aug, 01:03 AM" at bounding box center [394, 161] width 94 height 9
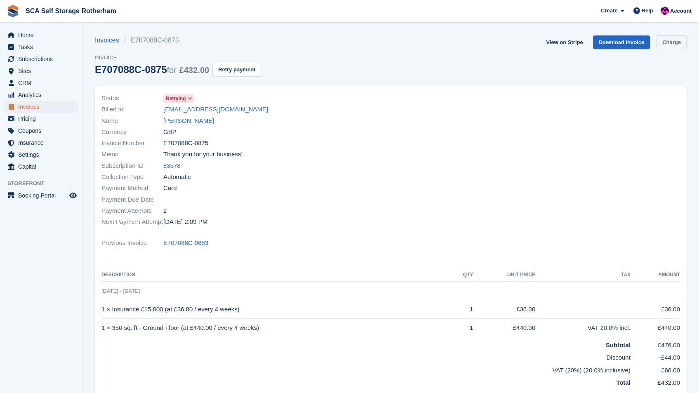
click at [670, 46] on link "Charge" at bounding box center [671, 42] width 30 height 14
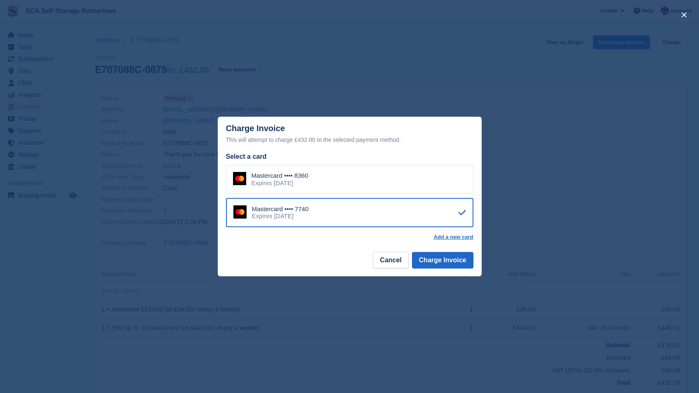
click at [340, 179] on div "Mastercard •••• 8360 Expires [DATE]" at bounding box center [349, 179] width 247 height 29
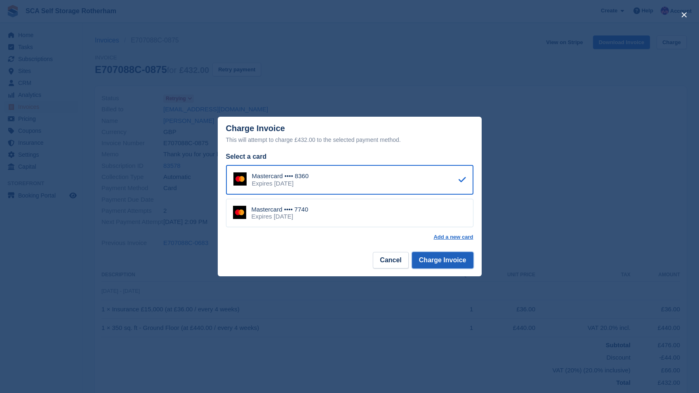
click at [441, 262] on button "Charge Invoice" at bounding box center [442, 260] width 61 height 16
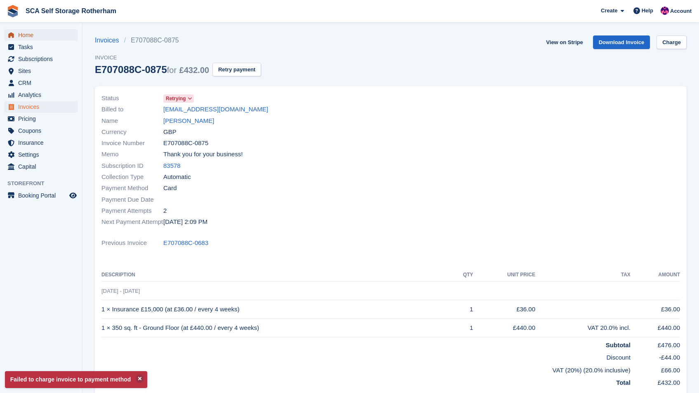
click at [28, 38] on span "Home" at bounding box center [42, 35] width 49 height 12
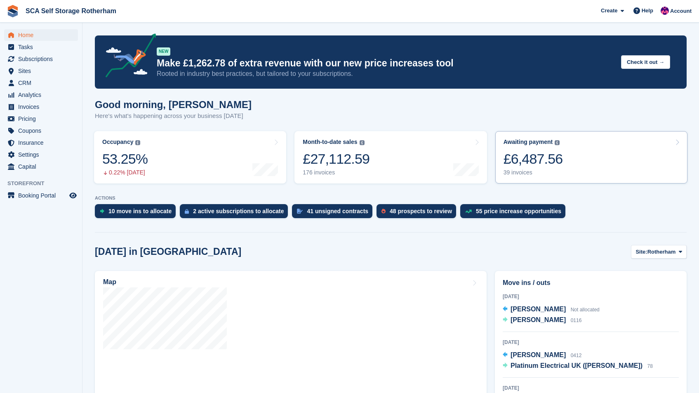
click at [611, 159] on link "Awaiting payment The total outstanding balance on all open invoices. £6,487.56 …" at bounding box center [591, 157] width 192 height 52
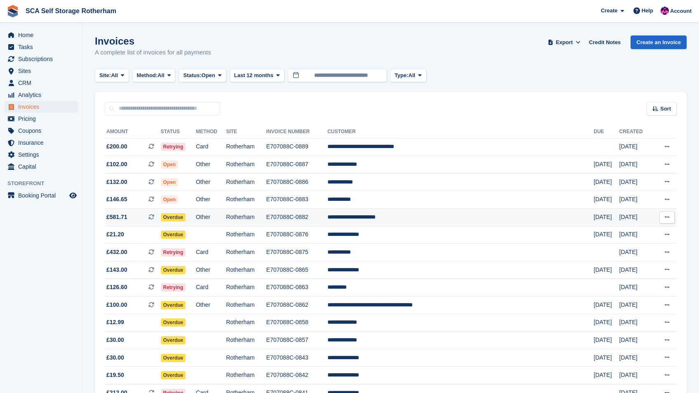
click at [508, 216] on td "**********" at bounding box center [460, 218] width 266 height 18
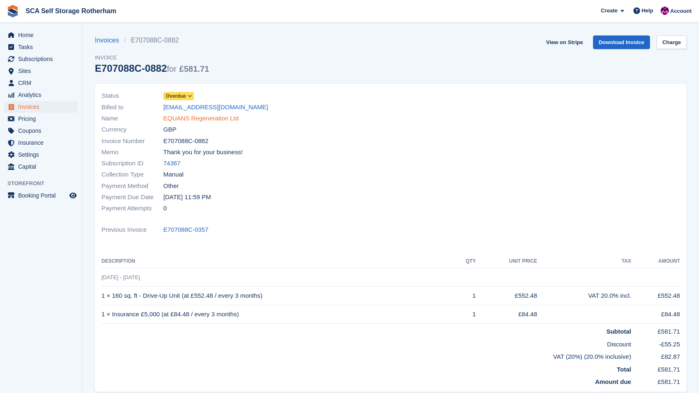
click at [219, 119] on link "EQUANS Regeneration Ltd" at bounding box center [200, 118] width 75 height 9
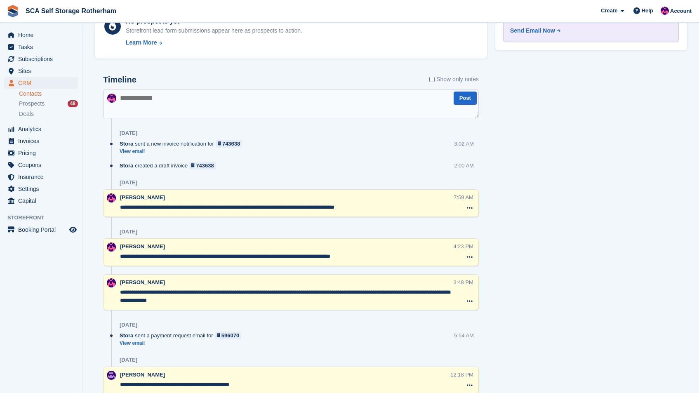
scroll to position [24, 0]
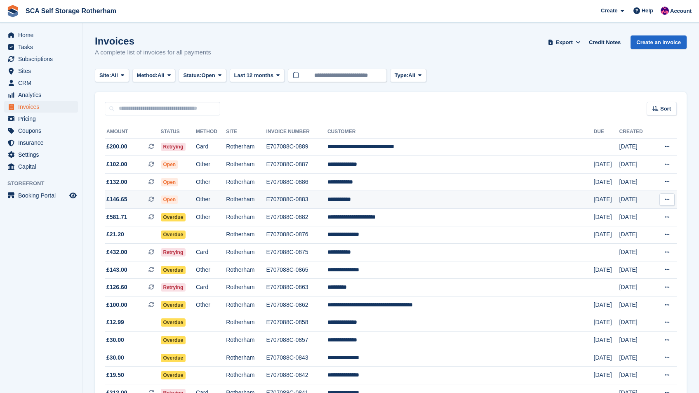
click at [459, 193] on td "**********" at bounding box center [460, 200] width 266 height 18
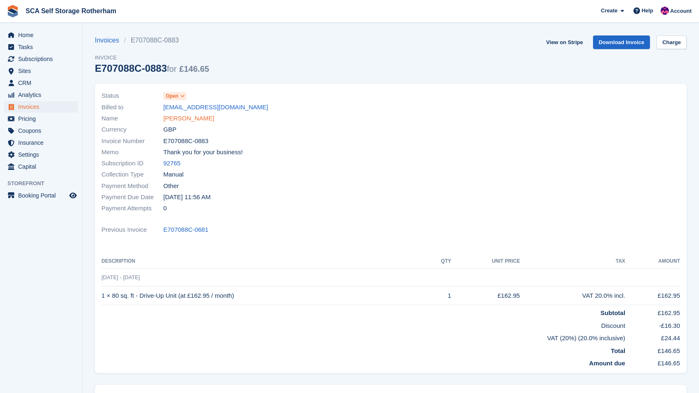
click at [190, 117] on link "[PERSON_NAME]" at bounding box center [188, 118] width 51 height 9
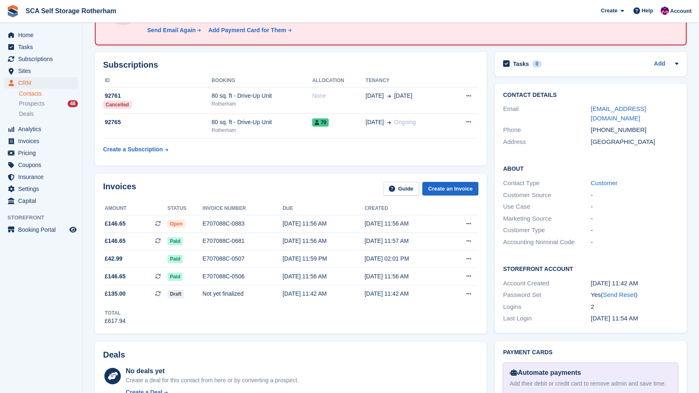
scroll to position [59, 0]
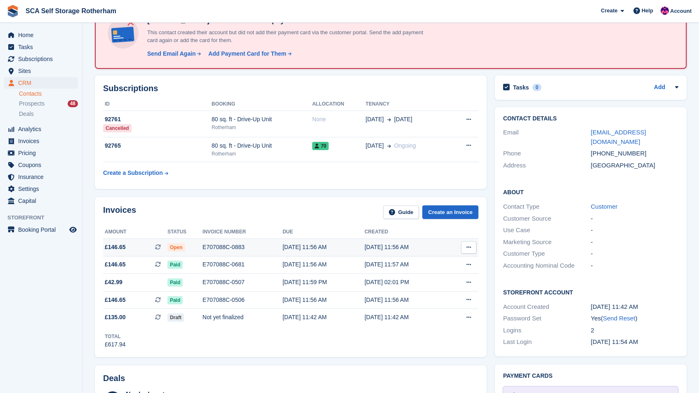
click at [471, 244] on button at bounding box center [468, 247] width 15 height 12
click at [428, 275] on p "View on Stripe" at bounding box center [437, 275] width 72 height 13
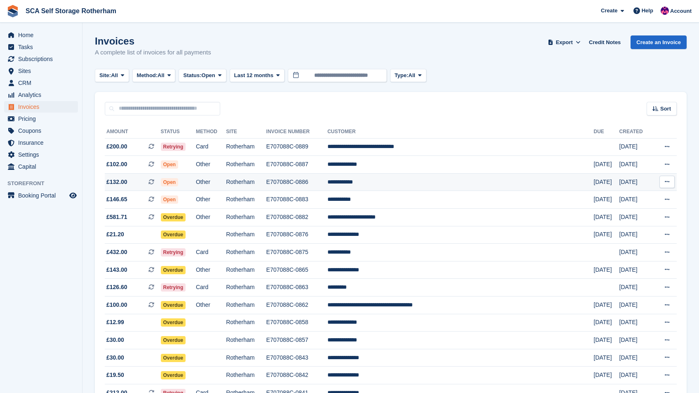
click at [445, 179] on td "**********" at bounding box center [460, 182] width 266 height 18
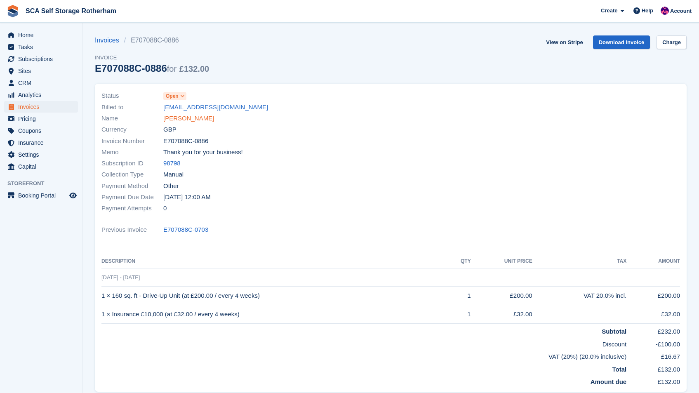
click at [173, 122] on link "[PERSON_NAME]" at bounding box center [188, 118] width 51 height 9
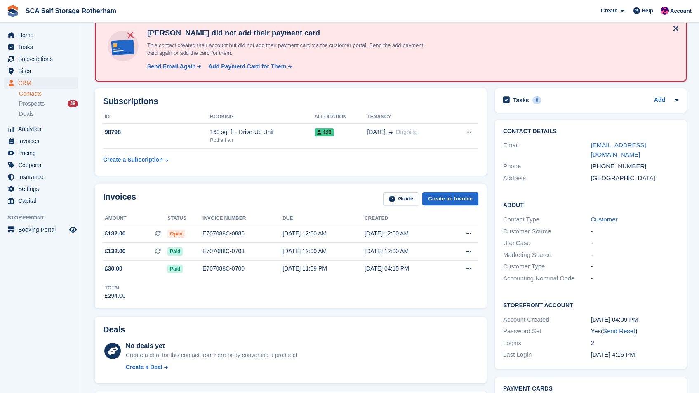
scroll to position [43, 0]
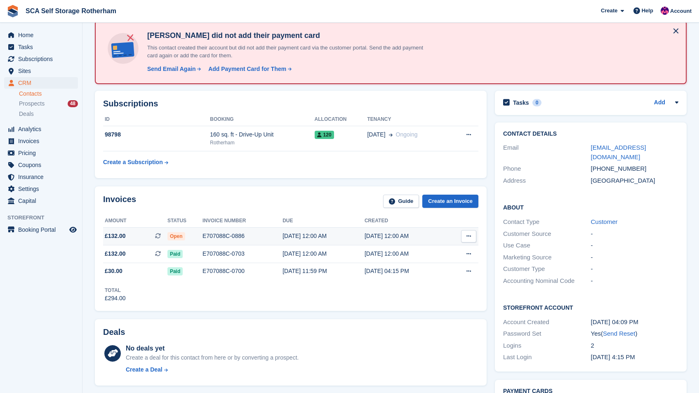
click at [469, 241] on button at bounding box center [468, 236] width 15 height 12
click at [425, 261] on p "View on Stripe" at bounding box center [437, 264] width 72 height 13
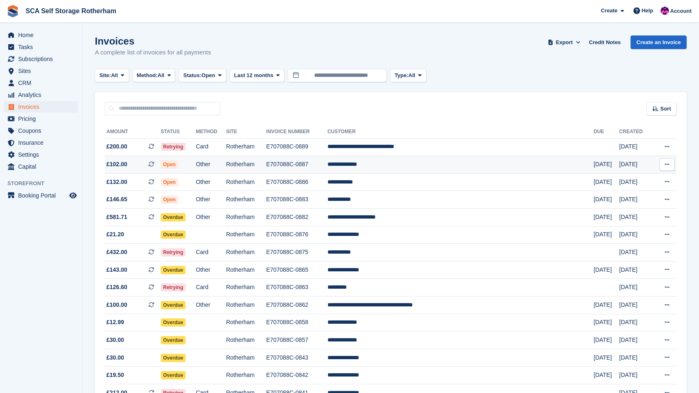
click at [529, 163] on td "**********" at bounding box center [460, 165] width 266 height 18
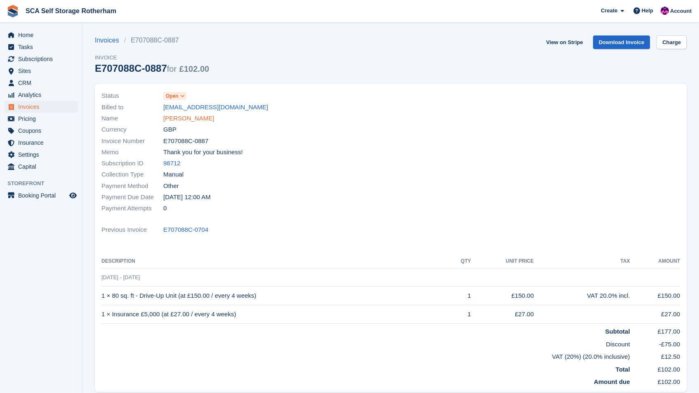
click at [184, 118] on link "[PERSON_NAME]" at bounding box center [188, 118] width 51 height 9
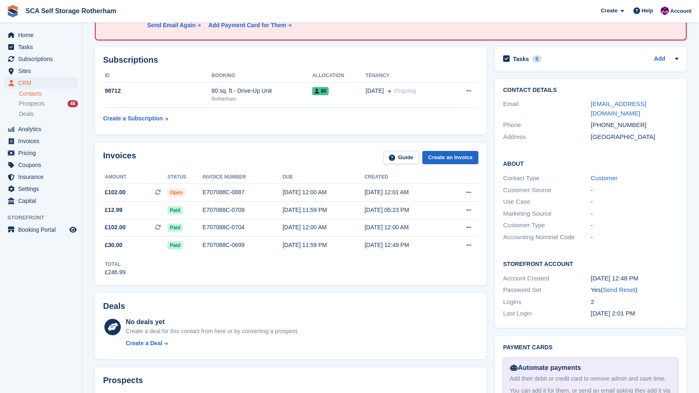
scroll to position [86, 0]
click at [470, 187] on button at bounding box center [468, 193] width 15 height 12
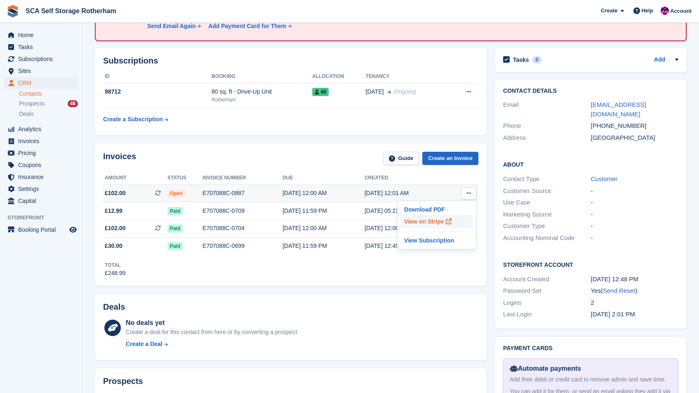
click at [431, 225] on p "View on Stripe" at bounding box center [437, 221] width 72 height 13
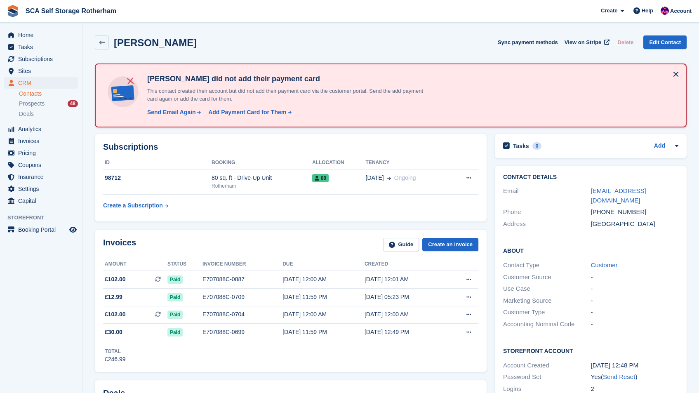
click at [51, 28] on div "Home Tasks Subscriptions Subscriptions Subscriptions Contracts Price increases …" at bounding box center [41, 116] width 82 height 181
click at [45, 38] on span "Home" at bounding box center [42, 35] width 49 height 12
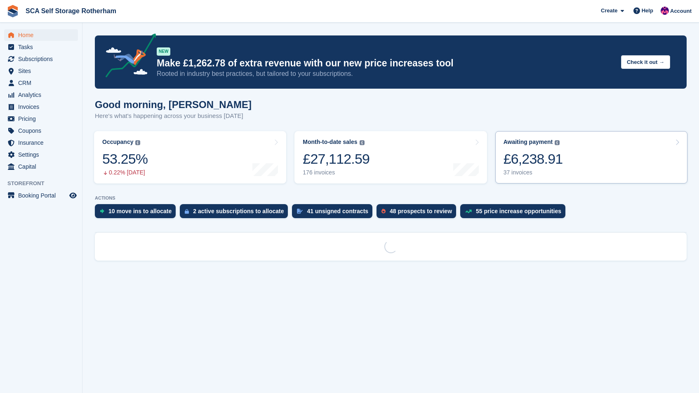
click at [637, 151] on link "Awaiting payment The total outstanding balance on all open invoices. £6,238.91 …" at bounding box center [591, 157] width 192 height 52
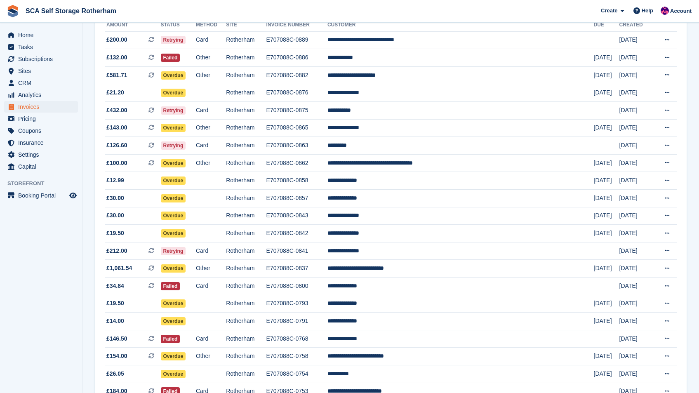
scroll to position [89, 0]
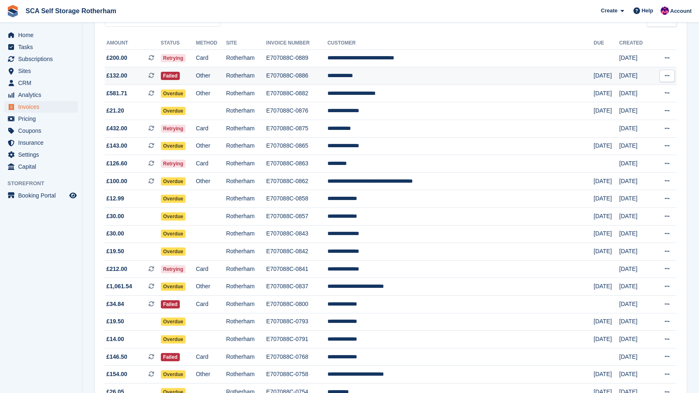
click at [486, 78] on td "**********" at bounding box center [460, 76] width 266 height 18
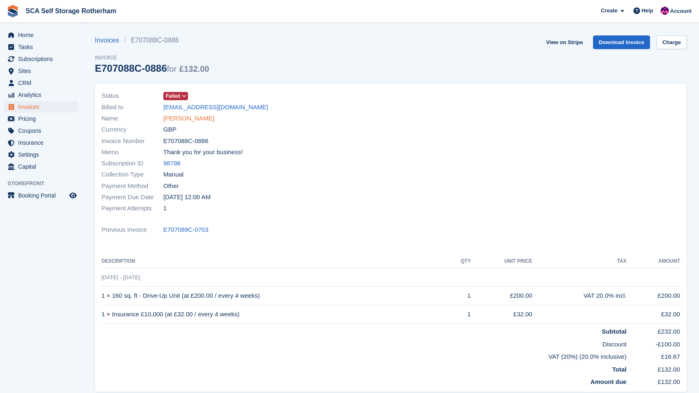
click at [188, 121] on link "[PERSON_NAME]" at bounding box center [188, 118] width 51 height 9
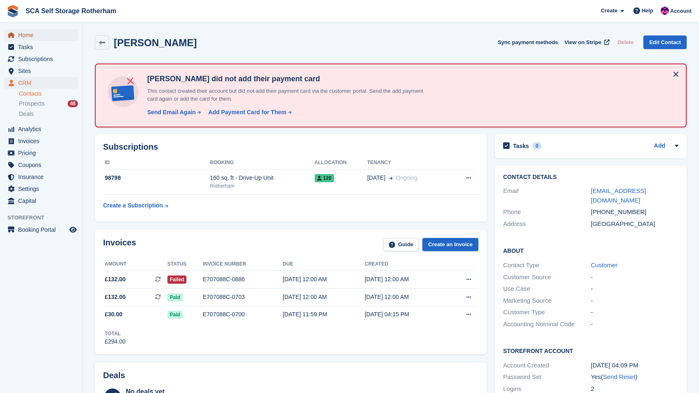
click at [34, 34] on span "Home" at bounding box center [42, 35] width 49 height 12
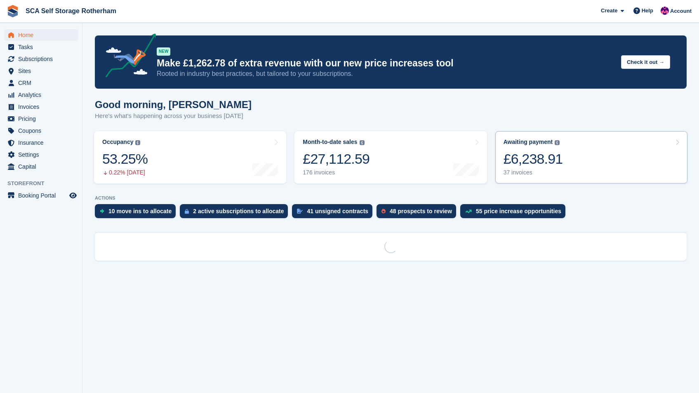
click at [663, 154] on link "Awaiting payment The total outstanding balance on all open invoices. £6,238.91 …" at bounding box center [591, 157] width 192 height 52
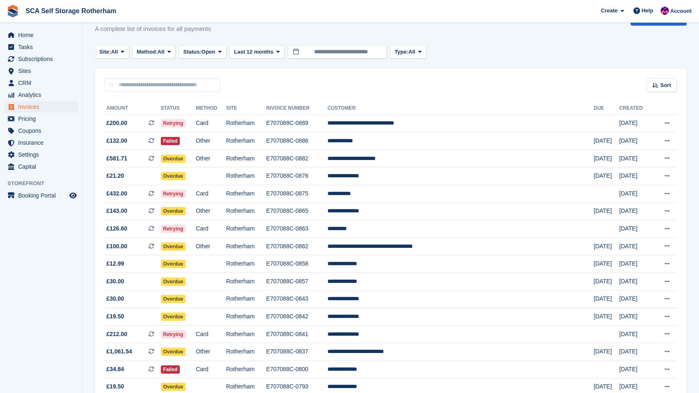
scroll to position [27, 0]
